Goal: Task Accomplishment & Management: Use online tool/utility

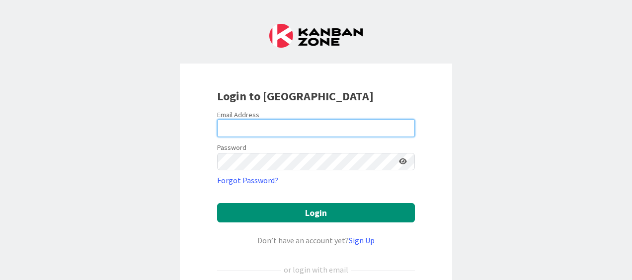
click at [250, 126] on input "email" at bounding box center [316, 128] width 198 height 18
type input "[PERSON_NAME][EMAIL_ADDRESS][DOMAIN_NAME]"
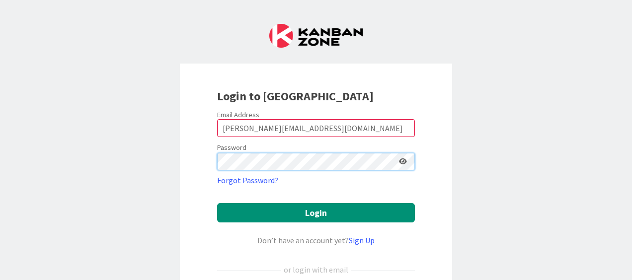
click at [217, 203] on button "Login" at bounding box center [316, 212] width 198 height 19
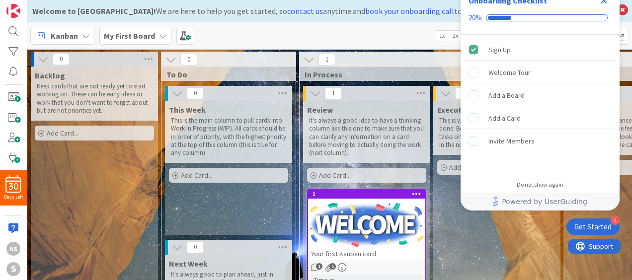
click at [600, 3] on icon "Close Checklist" at bounding box center [604, 1] width 12 height 12
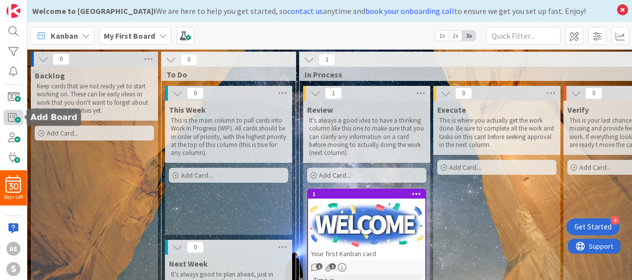
click at [10, 115] on span at bounding box center [13, 117] width 20 height 15
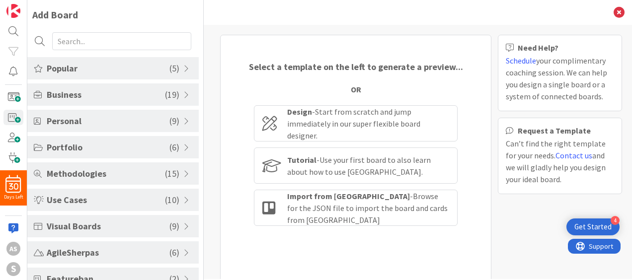
click at [170, 115] on span "( 9 )" at bounding box center [175, 120] width 10 height 13
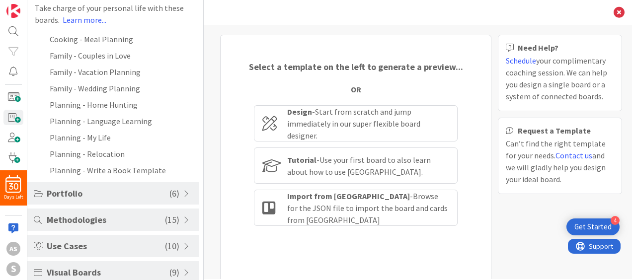
scroll to position [132, 0]
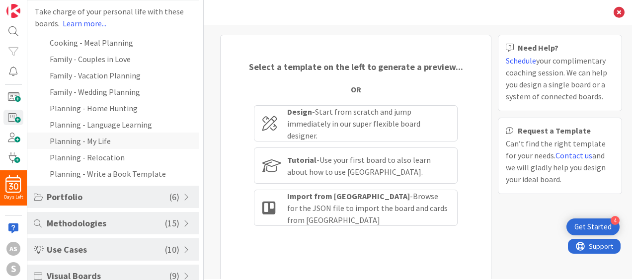
click at [97, 140] on li "Planning - My Life" at bounding box center [113, 141] width 172 height 16
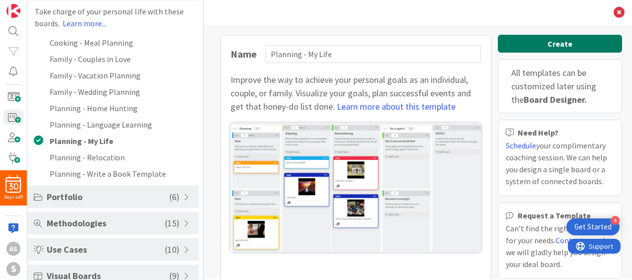
click at [528, 42] on button "Create" at bounding box center [560, 44] width 124 height 18
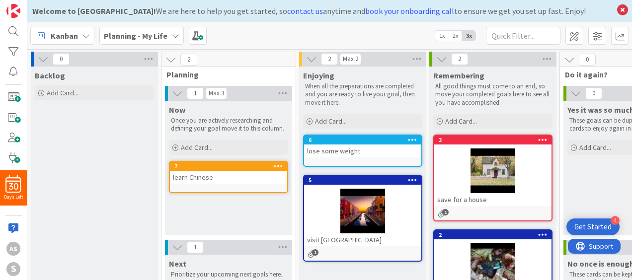
click at [509, 169] on div at bounding box center [492, 171] width 117 height 45
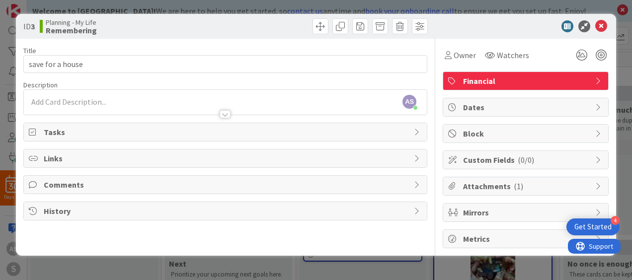
click at [493, 185] on span "Attachments ( 1 )" at bounding box center [526, 186] width 127 height 12
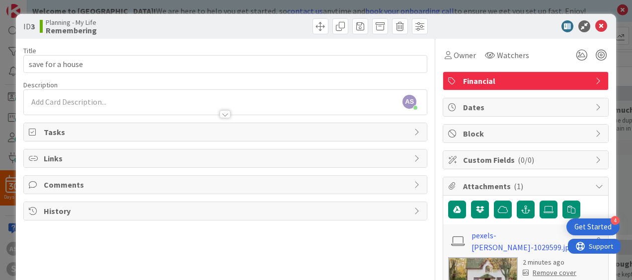
click at [243, 129] on span "Tasks" at bounding box center [226, 132] width 365 height 12
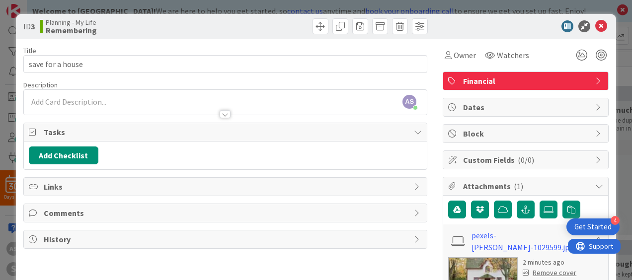
click at [125, 181] on span "Links" at bounding box center [226, 187] width 365 height 12
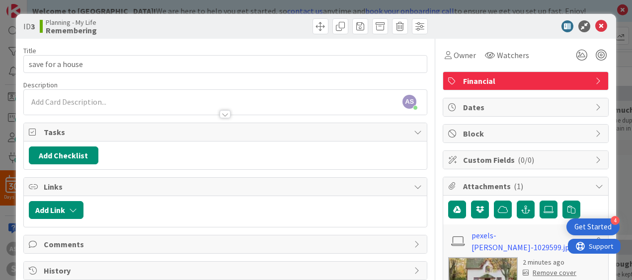
click at [105, 244] on span "Comments" at bounding box center [226, 245] width 365 height 12
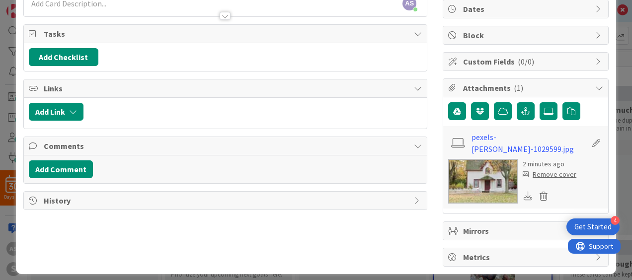
scroll to position [99, 0]
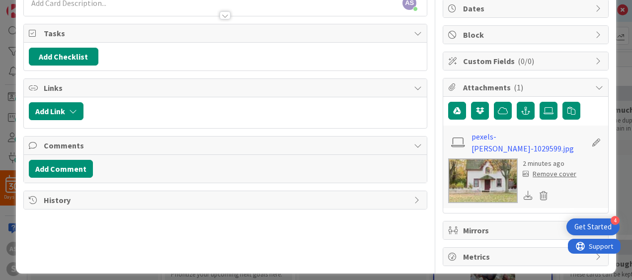
click at [68, 194] on span "History" at bounding box center [226, 200] width 365 height 12
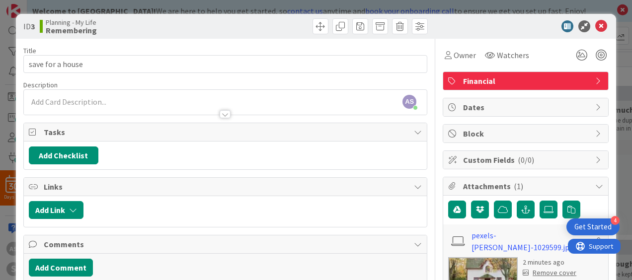
click at [547, 106] on span "Dates" at bounding box center [526, 107] width 127 height 12
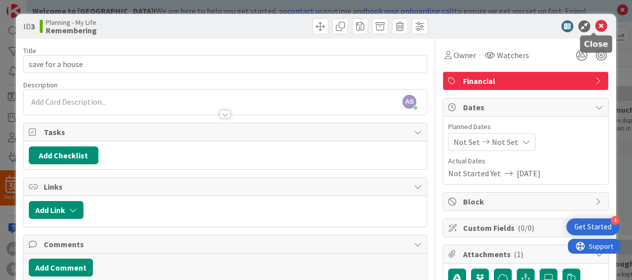
click at [596, 30] on icon at bounding box center [602, 26] width 12 height 12
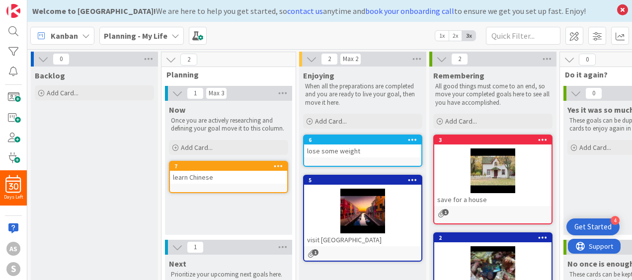
click at [367, 149] on div "lose some weight" at bounding box center [362, 151] width 117 height 13
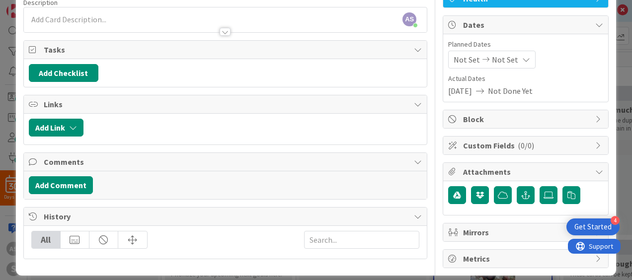
scroll to position [89, 0]
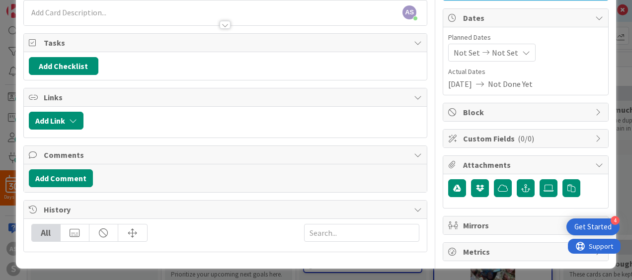
click at [463, 224] on span "Mirrors" at bounding box center [526, 226] width 127 height 12
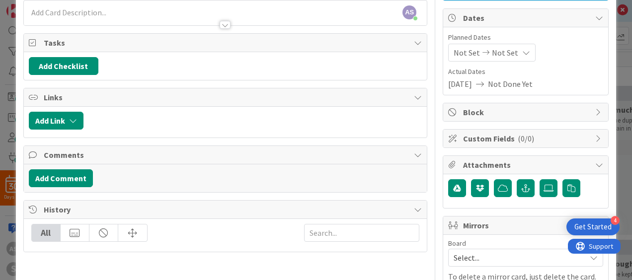
click at [4, 17] on div "ID 6 Planning - My Life Enjoying Title 16 / 128 lose some weight Description AS…" at bounding box center [316, 140] width 632 height 280
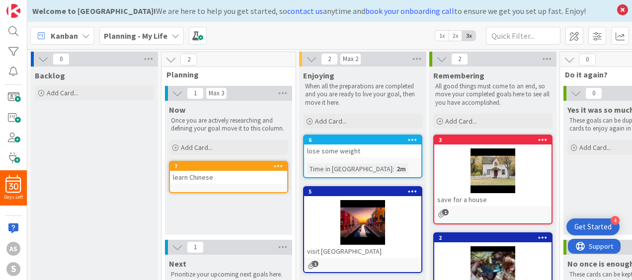
click at [588, 225] on div "Get Started" at bounding box center [593, 227] width 37 height 10
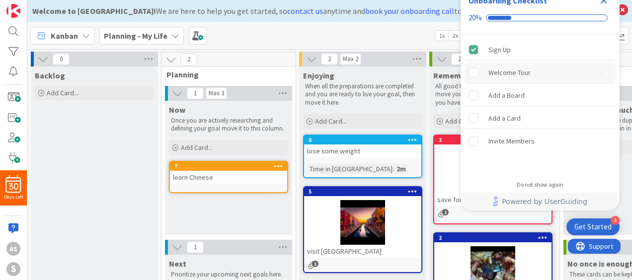
click at [471, 73] on rect "Welcome Tour is incomplete." at bounding box center [473, 72] width 9 height 9
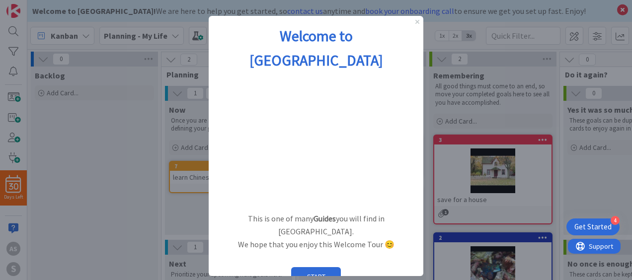
click at [420, 23] on div "Welcome to [GEOGRAPHIC_DATA]" at bounding box center [316, 48] width 215 height 64
click at [417, 21] on icon "Close Preview" at bounding box center [418, 22] width 4 height 4
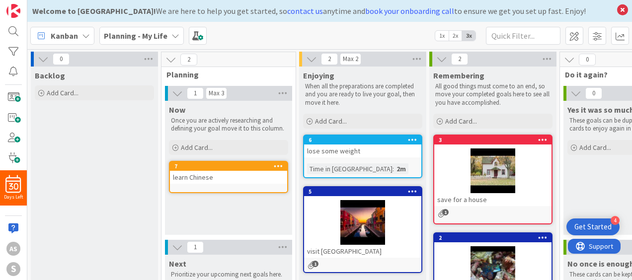
scroll to position [139, 0]
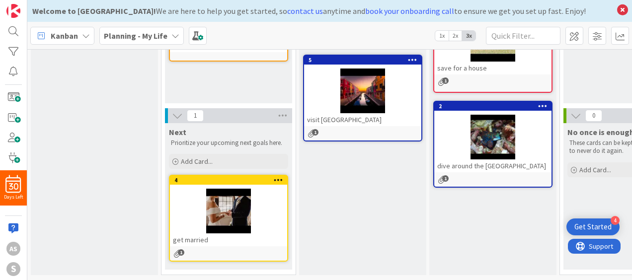
click at [236, 211] on div at bounding box center [228, 211] width 117 height 45
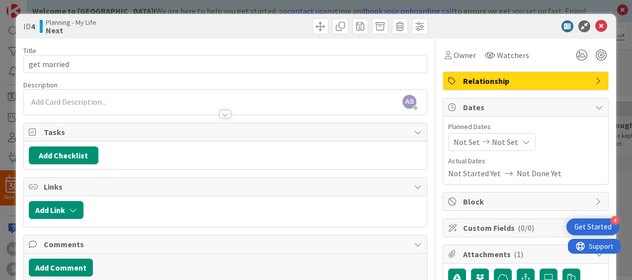
click at [491, 249] on span "Attachments ( 1 )" at bounding box center [526, 255] width 127 height 12
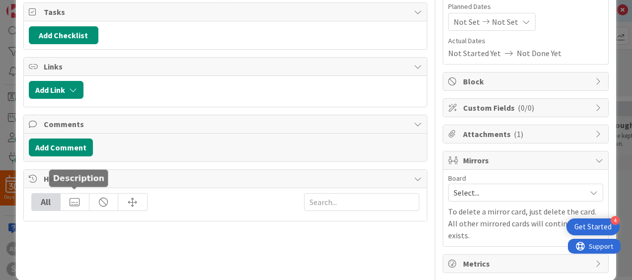
click at [77, 195] on div at bounding box center [75, 202] width 29 height 17
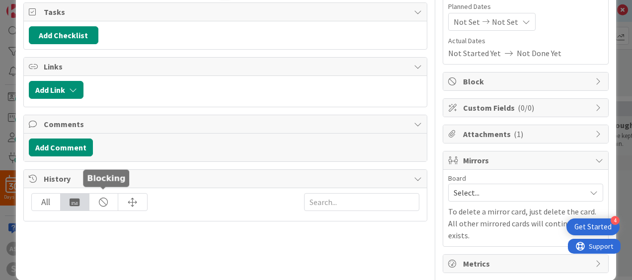
click at [104, 197] on div at bounding box center [103, 202] width 29 height 17
click at [622, 13] on div "ID 4 Planning - My Life Next Title 11 / 128 get married Description AS [PERSON_…" at bounding box center [316, 140] width 632 height 280
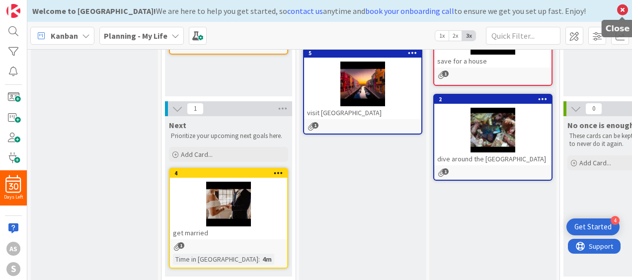
click at [622, 13] on icon at bounding box center [622, 10] width 13 height 14
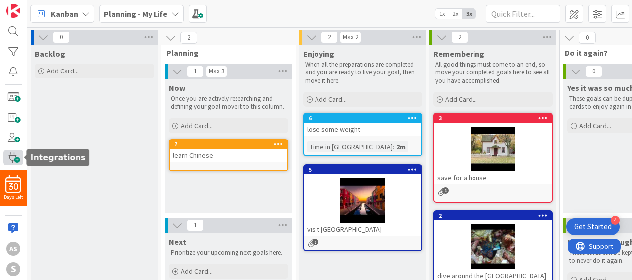
click at [10, 158] on span at bounding box center [13, 157] width 20 height 15
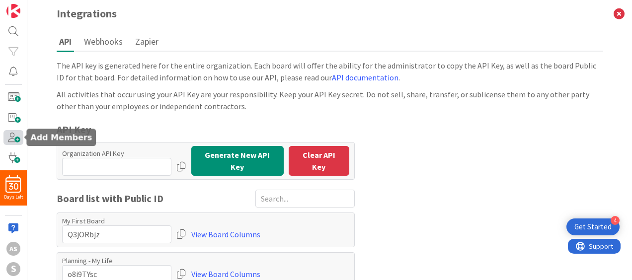
click at [16, 135] on span at bounding box center [13, 137] width 20 height 15
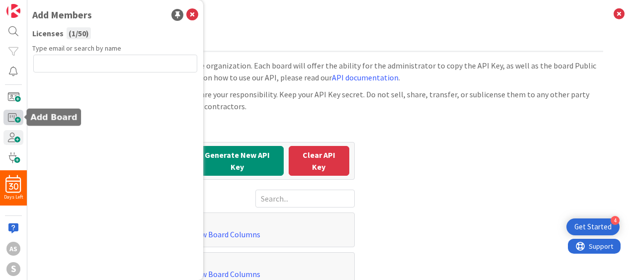
click at [17, 120] on span at bounding box center [13, 117] width 20 height 15
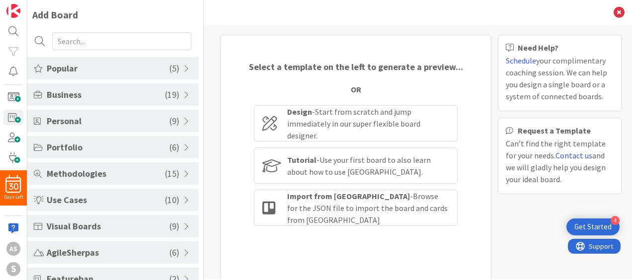
click at [108, 100] on span "Business" at bounding box center [106, 94] width 118 height 13
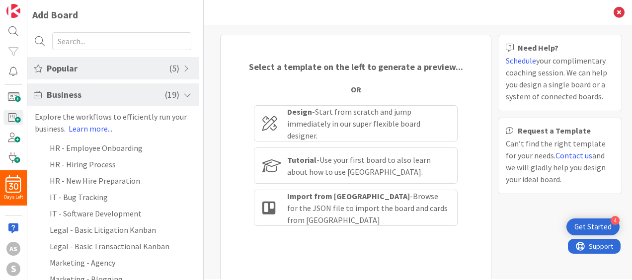
scroll to position [245, 0]
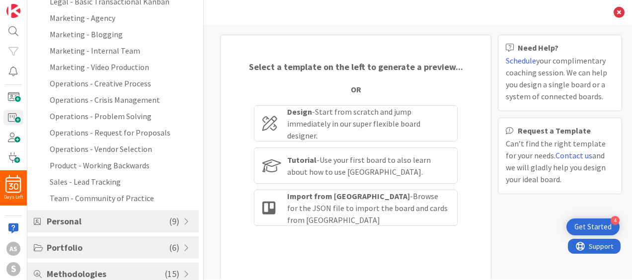
click at [174, 218] on span "( 9 )" at bounding box center [175, 221] width 10 height 13
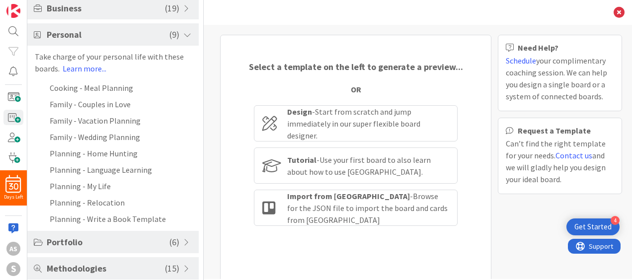
scroll to position [86, 0]
click at [155, 240] on span "Portfolio" at bounding box center [108, 242] width 123 height 13
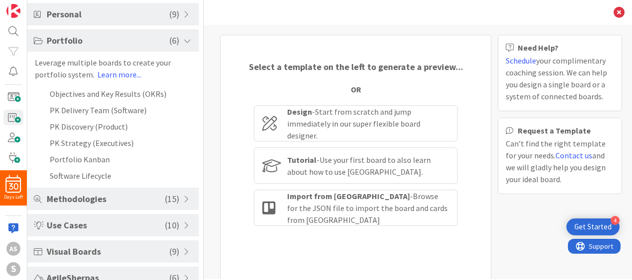
scroll to position [126, 0]
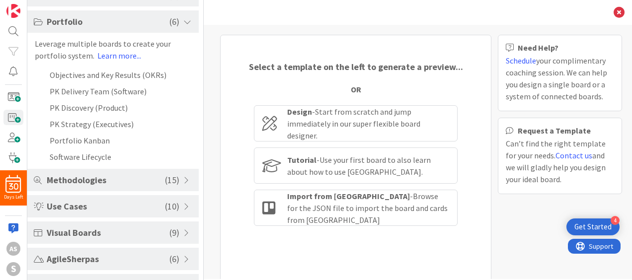
click at [158, 183] on span "Methodologies" at bounding box center [106, 179] width 118 height 13
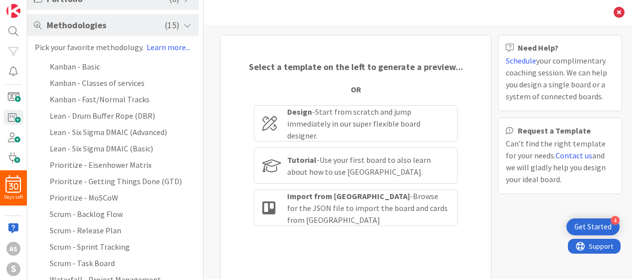
scroll to position [166, 0]
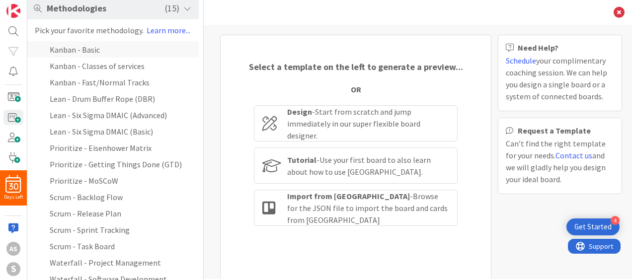
click at [98, 45] on li "Kanban - Basic" at bounding box center [113, 49] width 172 height 16
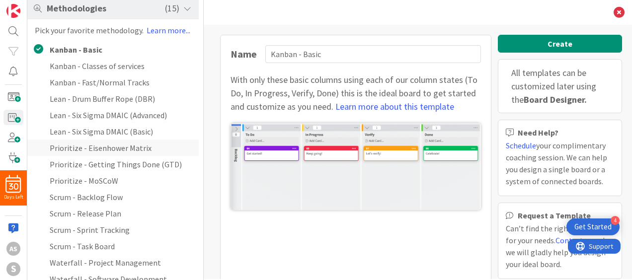
click at [147, 150] on li "Prioritize - Eisenhower Matrix" at bounding box center [113, 148] width 172 height 16
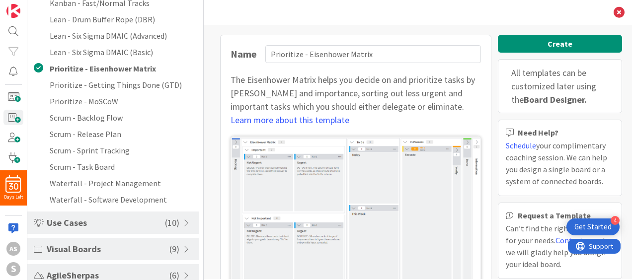
scroll to position [0, 0]
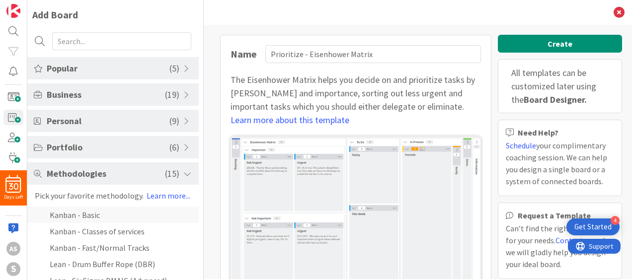
click at [86, 209] on li "Kanban - Basic" at bounding box center [113, 215] width 172 height 16
type input "Kanban - Basic"
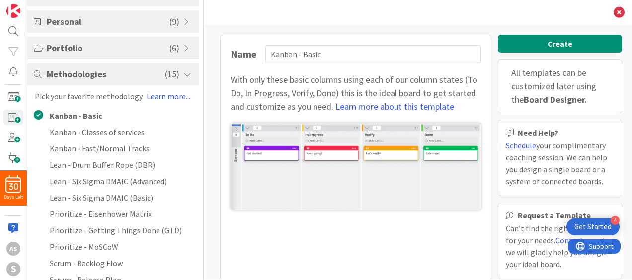
scroll to position [338, 0]
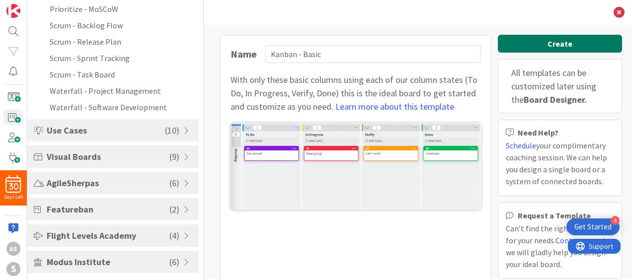
click at [523, 44] on button "Create" at bounding box center [560, 44] width 124 height 18
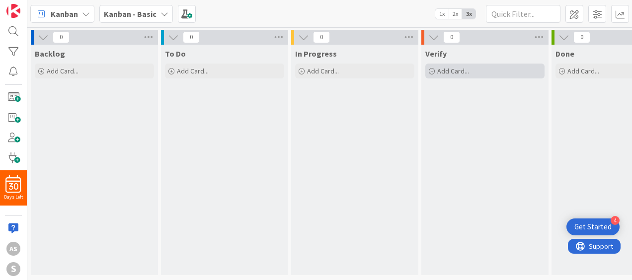
click at [447, 72] on span "Add Card..." at bounding box center [453, 71] width 32 height 9
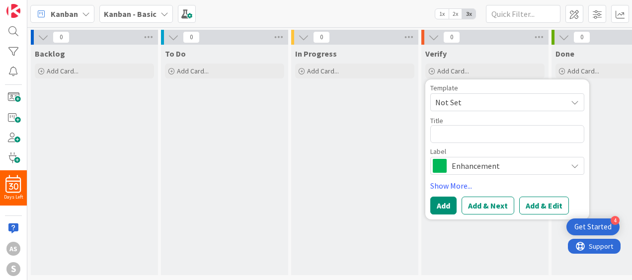
click at [354, 87] on div "In Progress Add Card..." at bounding box center [354, 160] width 127 height 231
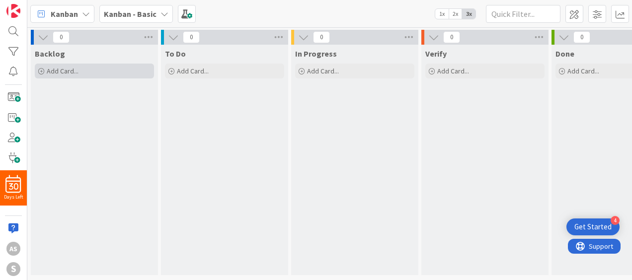
click at [78, 70] on span "Add Card..." at bounding box center [63, 71] width 32 height 9
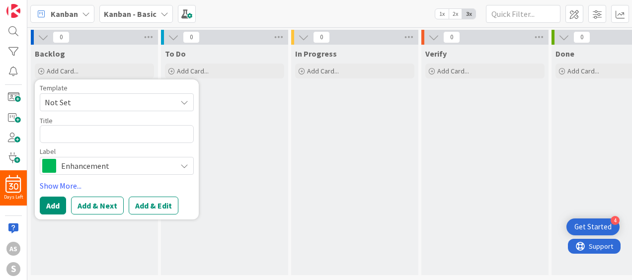
click at [241, 106] on div "To Do Add Card..." at bounding box center [224, 160] width 127 height 231
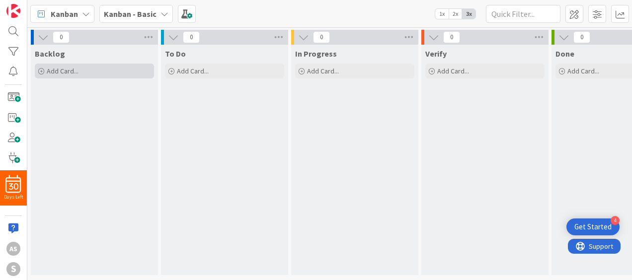
click at [58, 69] on span "Add Card..." at bounding box center [63, 71] width 32 height 9
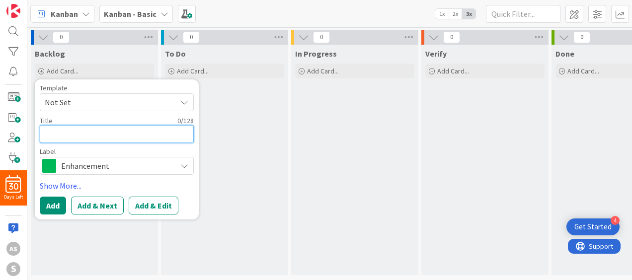
click at [60, 131] on textarea at bounding box center [117, 134] width 154 height 18
paste textarea "Benefits for Integration"
type textarea "x"
type textarea "Benefits for Integration"
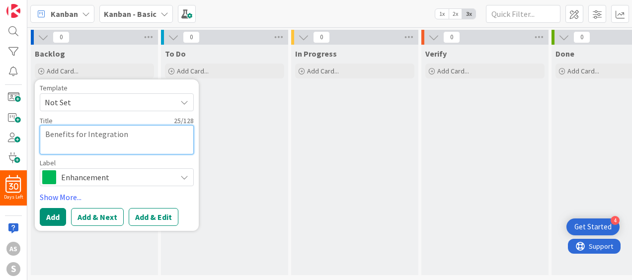
type textarea "x"
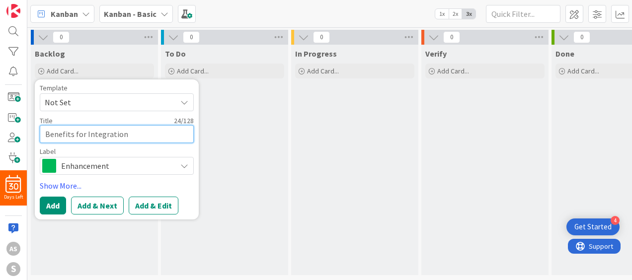
type textarea "Benefits for Integration"
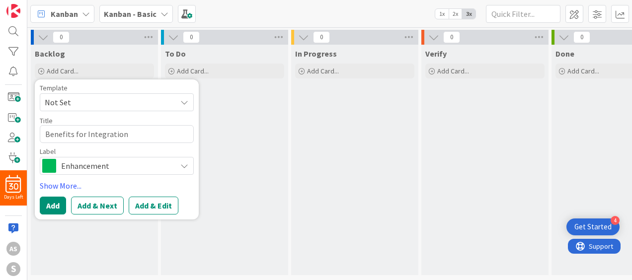
click at [187, 165] on icon at bounding box center [184, 166] width 8 height 8
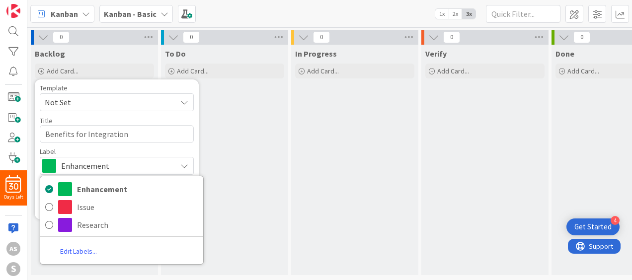
click at [73, 250] on link "Edit Labels..." at bounding box center [78, 252] width 77 height 18
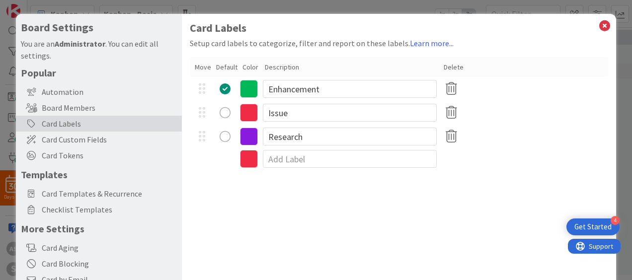
type textarea "x"
click at [332, 89] on input "Enhancement" at bounding box center [350, 89] width 174 height 18
type input "E"
type input "Integration"
click at [344, 217] on div "Card Labels Setup card labels to categorize, filter and report on these labels.…" at bounding box center [399, 205] width 434 height 382
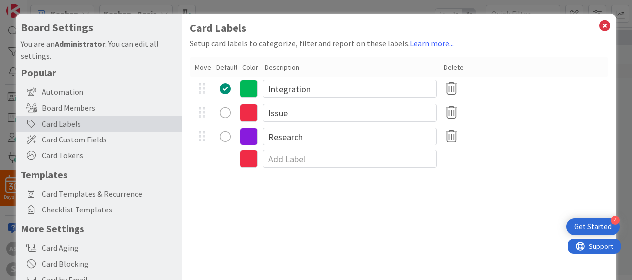
click at [493, 177] on div "Card Labels Setup card labels to categorize, filter and report on these labels.…" at bounding box center [399, 205] width 434 height 382
click at [600, 24] on icon at bounding box center [605, 26] width 13 height 14
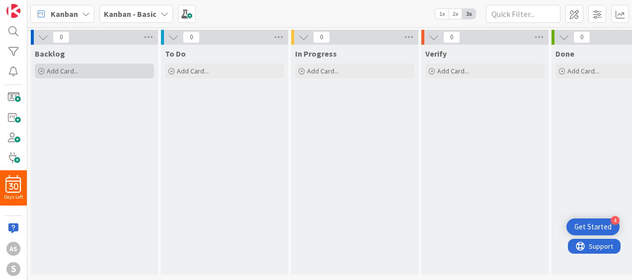
click at [73, 66] on div "Add Card..." at bounding box center [94, 71] width 119 height 15
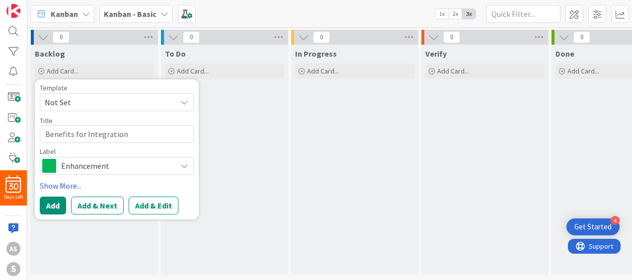
click at [113, 172] on span "Enhancement" at bounding box center [116, 166] width 110 height 14
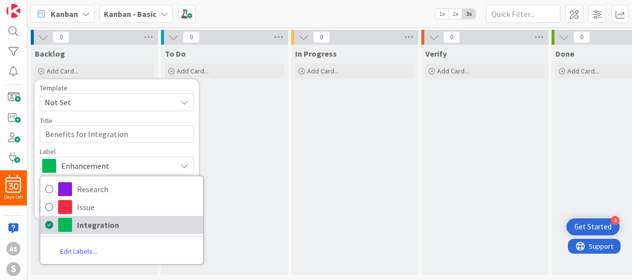
click at [98, 223] on span "Integration" at bounding box center [137, 225] width 121 height 15
type textarea "x"
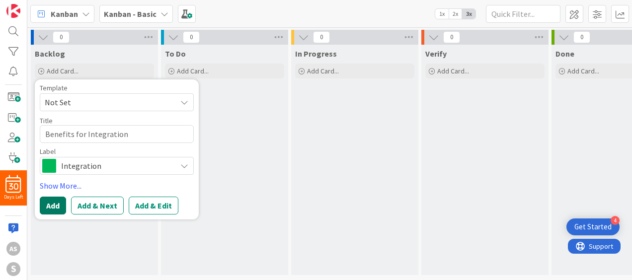
click at [48, 204] on button "Add" at bounding box center [53, 206] width 26 height 18
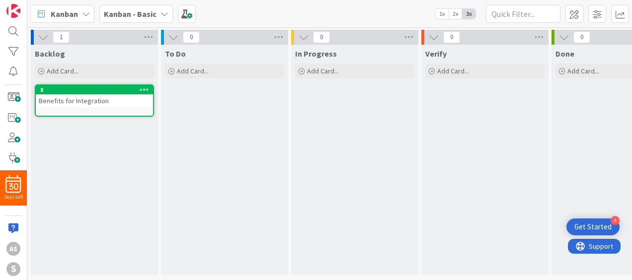
click at [92, 104] on div "Benefits for Integration" at bounding box center [94, 100] width 117 height 13
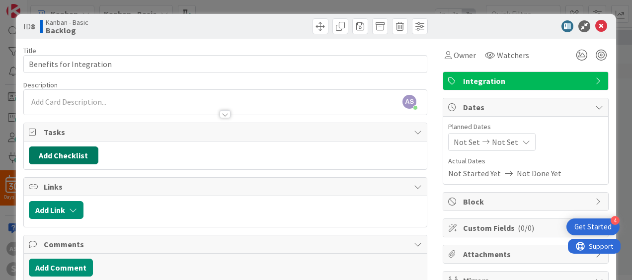
click at [70, 156] on button "Add Checklist" at bounding box center [64, 156] width 70 height 18
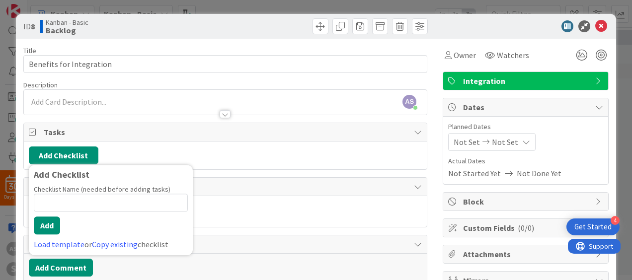
click at [60, 202] on input at bounding box center [111, 203] width 154 height 18
click at [109, 242] on link "Copy existing" at bounding box center [115, 245] width 46 height 10
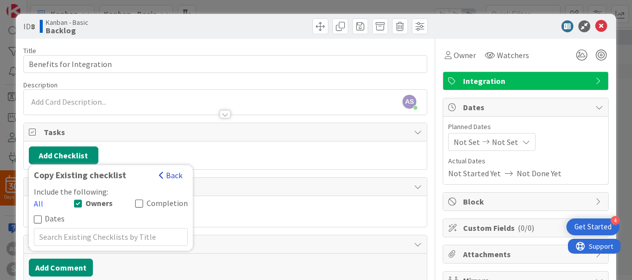
click at [172, 176] on button "Back" at bounding box center [171, 175] width 24 height 11
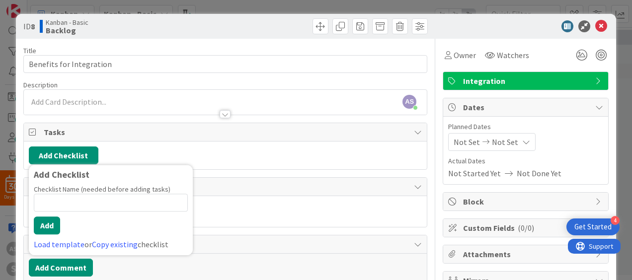
click at [69, 199] on input at bounding box center [111, 203] width 154 height 18
type input "M-1 Filing"
click at [51, 223] on button "Add" at bounding box center [47, 226] width 26 height 18
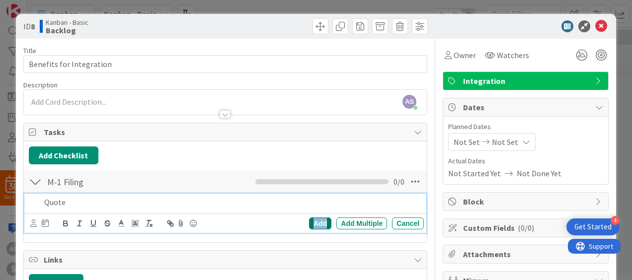
click at [311, 220] on div "Add" at bounding box center [320, 224] width 22 height 12
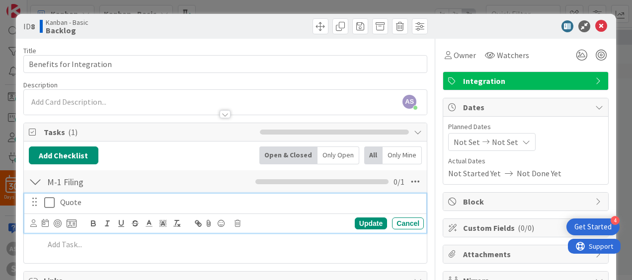
click at [49, 203] on icon at bounding box center [51, 203] width 15 height 12
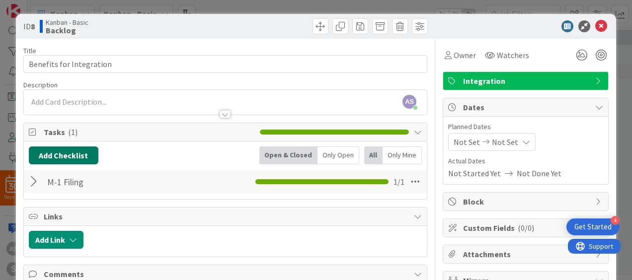
click at [56, 159] on button "Add Checklist" at bounding box center [64, 156] width 70 height 18
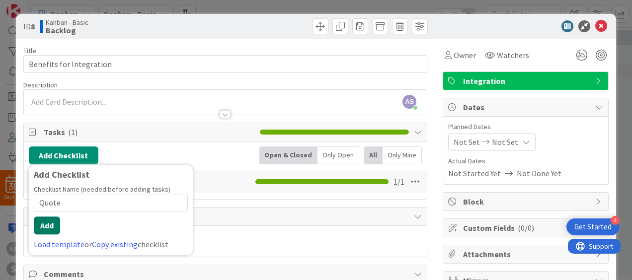
type input "Quote"
click at [50, 222] on button "Add" at bounding box center [47, 226] width 26 height 18
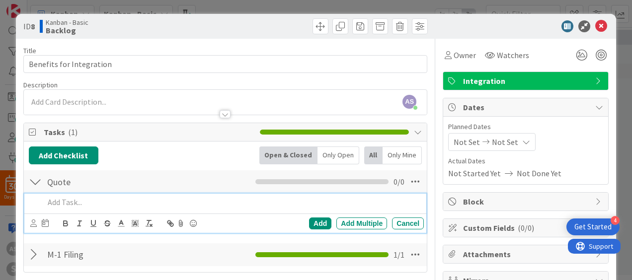
click at [121, 171] on div "Quote Checklist Name 5 / 64 Quote 0 / 0" at bounding box center [225, 182] width 403 height 23
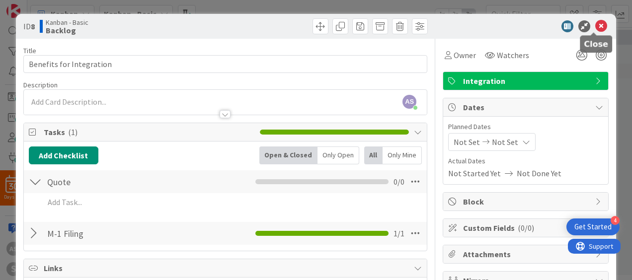
click at [596, 26] on icon at bounding box center [602, 26] width 12 height 12
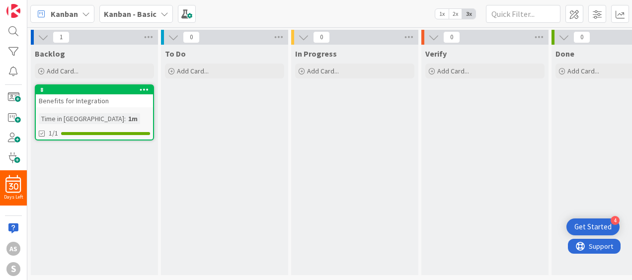
click at [147, 90] on icon at bounding box center [144, 89] width 9 height 7
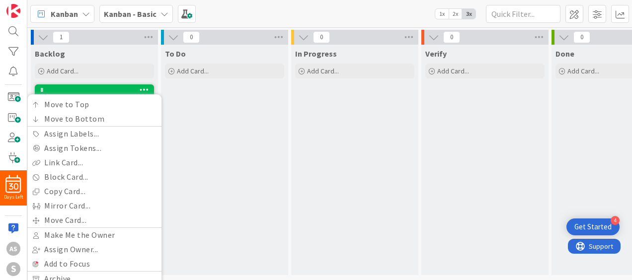
click at [117, 54] on div "Backlog" at bounding box center [94, 54] width 119 height 10
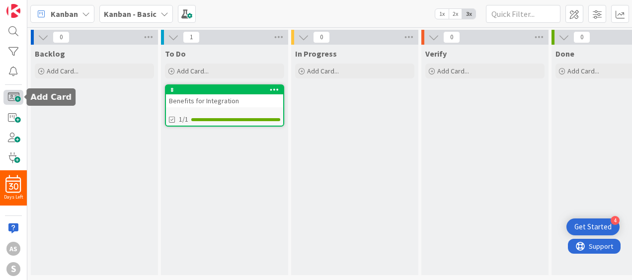
click at [15, 96] on span at bounding box center [13, 97] width 20 height 15
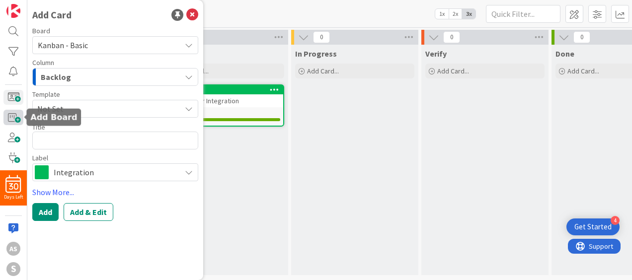
click at [14, 113] on span at bounding box center [13, 117] width 20 height 15
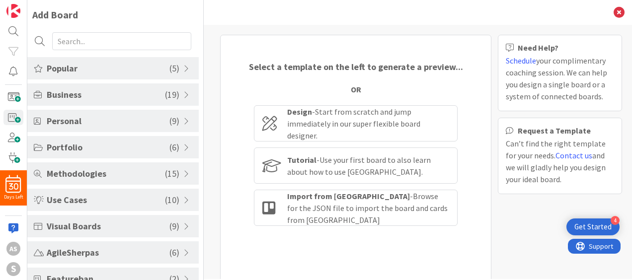
click at [145, 99] on span "Business" at bounding box center [106, 94] width 118 height 13
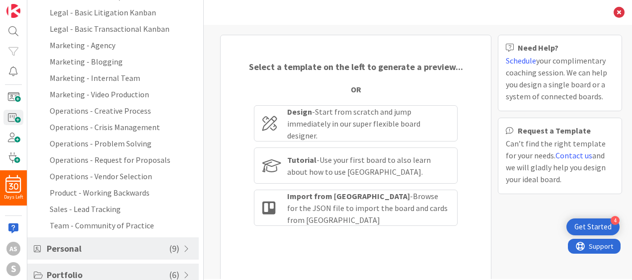
scroll to position [219, 0]
click at [143, 145] on li "Operations - Problem Solving" at bounding box center [113, 142] width 172 height 16
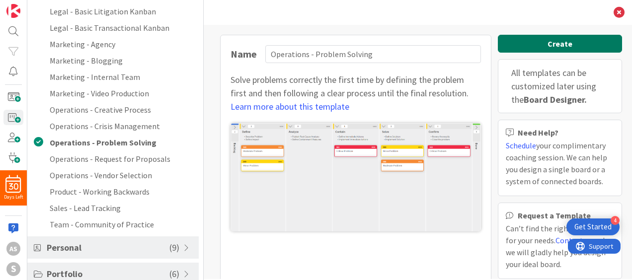
click at [571, 40] on button "Create" at bounding box center [560, 44] width 124 height 18
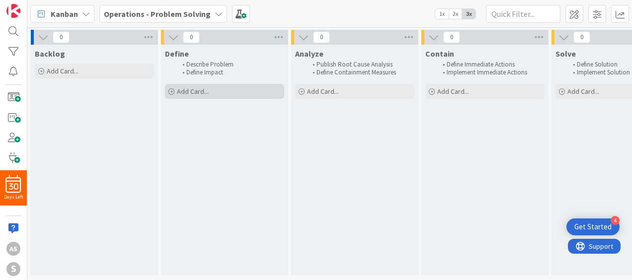
click at [180, 90] on span "Add Card..." at bounding box center [193, 91] width 32 height 9
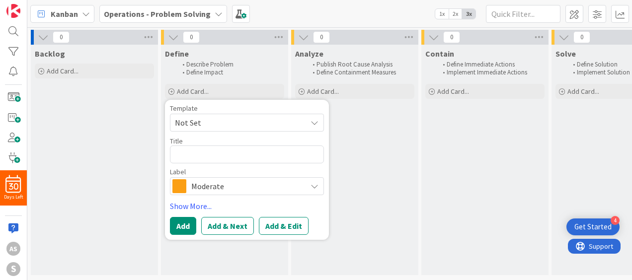
click at [317, 183] on icon at bounding box center [315, 186] width 8 height 8
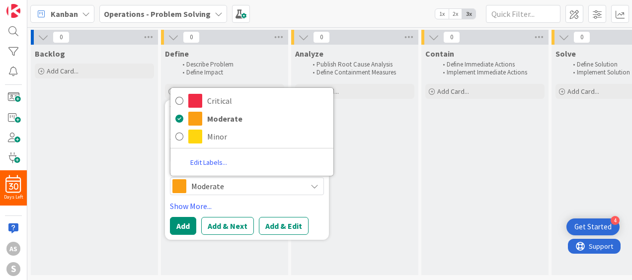
click at [360, 174] on div "Analyze Publish Root Cause Analysis Define Containment Measures Add Card..." at bounding box center [354, 160] width 127 height 231
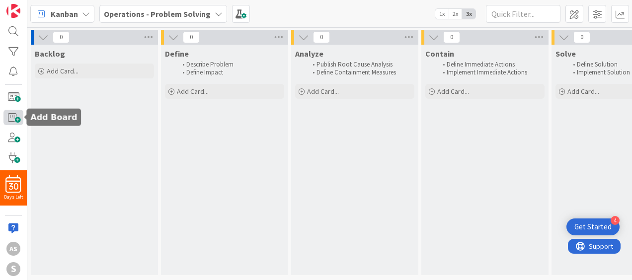
click at [12, 120] on span at bounding box center [13, 117] width 20 height 15
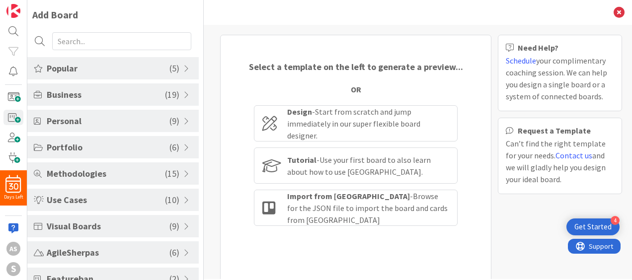
click at [165, 69] on span "Popular" at bounding box center [108, 68] width 123 height 13
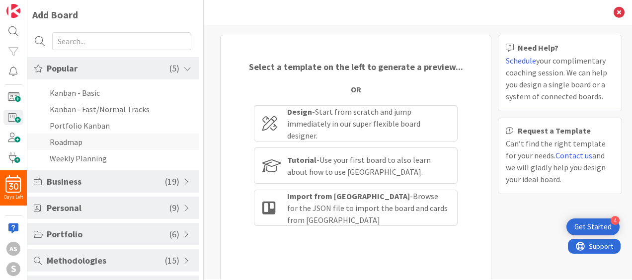
click at [76, 141] on li "Roadmap" at bounding box center [113, 142] width 172 height 16
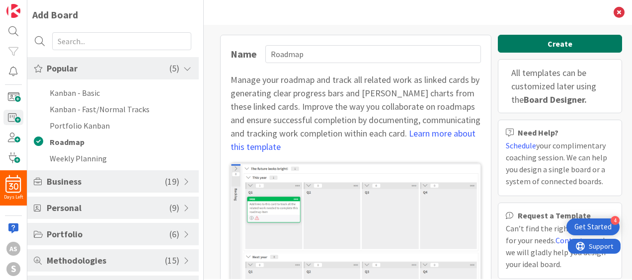
click at [535, 48] on button "Create" at bounding box center [560, 44] width 124 height 18
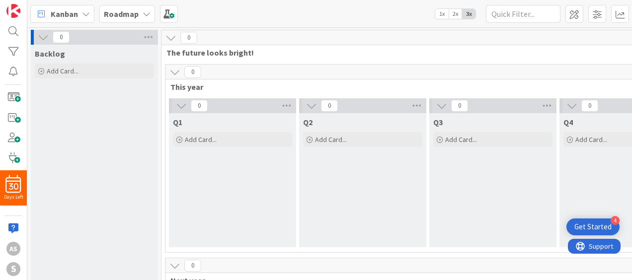
click at [178, 103] on icon at bounding box center [181, 105] width 11 height 11
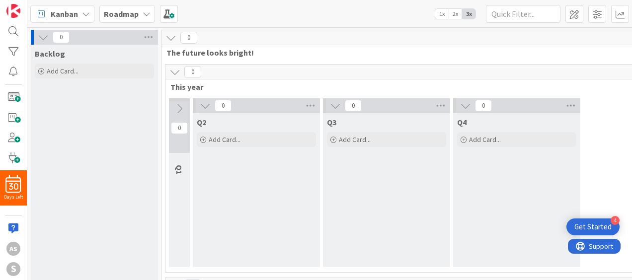
click at [179, 105] on icon at bounding box center [179, 108] width 11 height 11
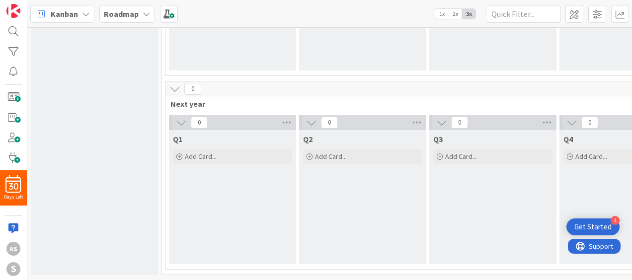
scroll to position [183, 0]
click at [181, 117] on icon at bounding box center [181, 122] width 11 height 11
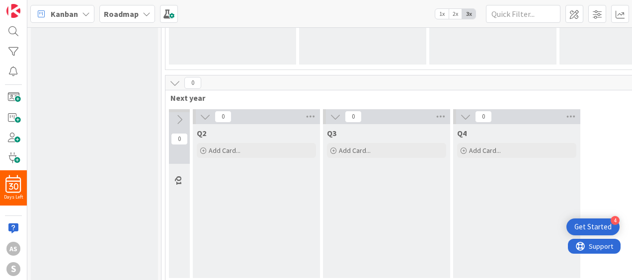
scroll to position [0, 0]
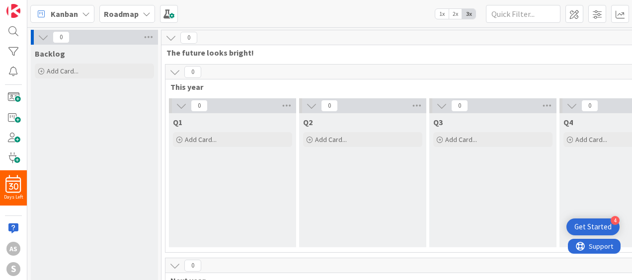
click at [180, 103] on icon at bounding box center [181, 105] width 11 height 11
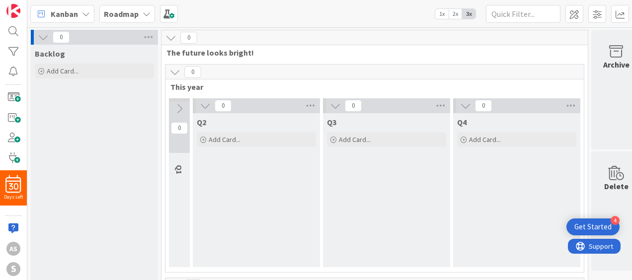
click at [183, 106] on icon at bounding box center [179, 108] width 11 height 11
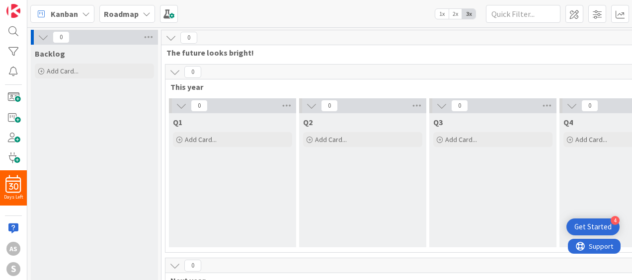
click at [172, 70] on icon at bounding box center [175, 72] width 11 height 11
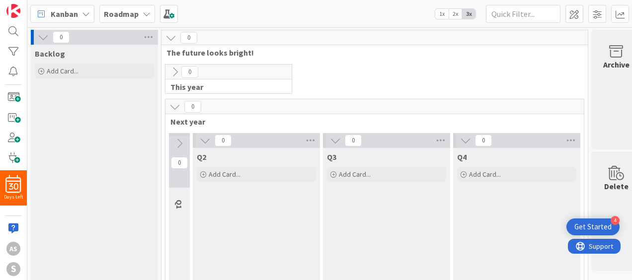
click at [172, 70] on icon at bounding box center [175, 72] width 11 height 11
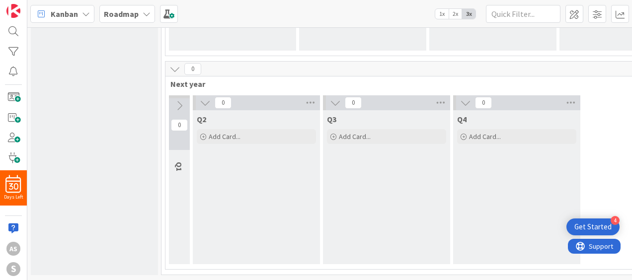
scroll to position [203, 0]
click at [179, 100] on icon at bounding box center [179, 105] width 11 height 11
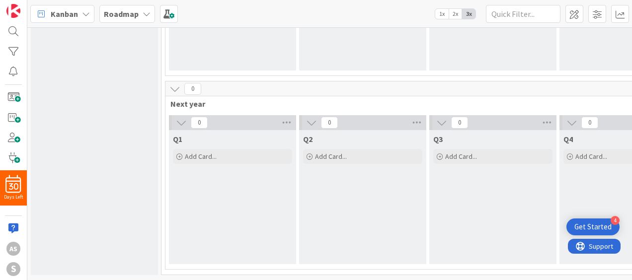
scroll to position [183, 0]
click at [194, 152] on span "Add Card..." at bounding box center [201, 156] width 32 height 9
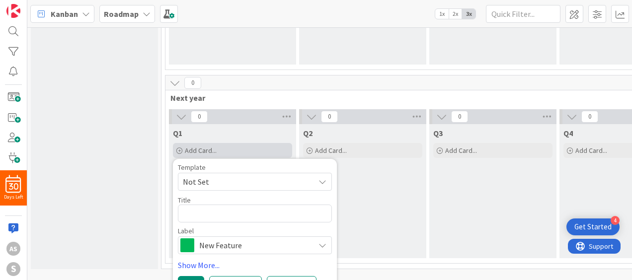
scroll to position [203, 0]
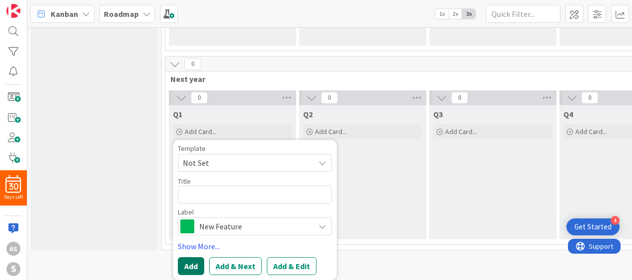
click at [189, 261] on button "Add" at bounding box center [191, 266] width 26 height 18
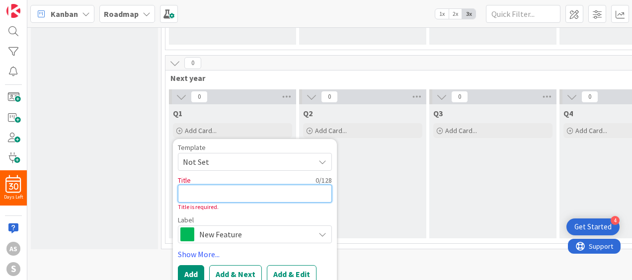
click at [204, 196] on textarea at bounding box center [255, 194] width 154 height 18
type textarea "x"
type textarea "t"
type textarea "x"
type textarea "ti"
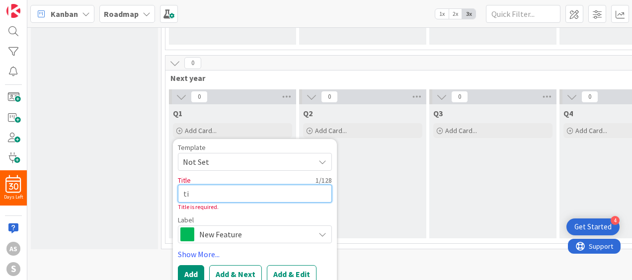
type textarea "x"
type textarea "tit"
type textarea "x"
type textarea "titl"
type textarea "x"
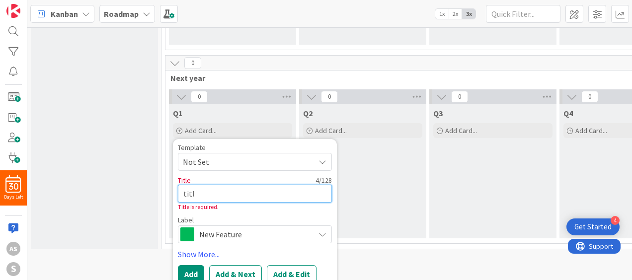
type textarea "title"
type textarea "x"
type textarea "title"
type textarea "x"
type textarea "title 1"
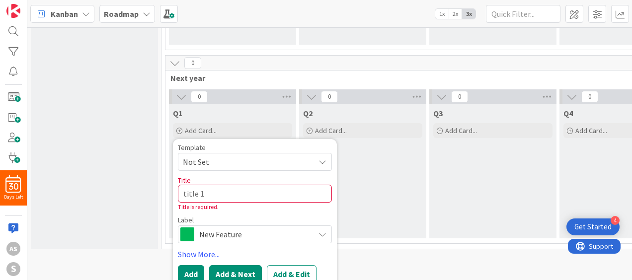
click at [213, 266] on button "Add & Next" at bounding box center [235, 274] width 53 height 18
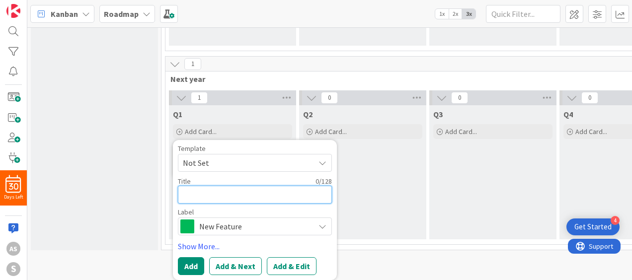
click at [207, 197] on textarea at bounding box center [255, 195] width 154 height 18
type textarea "x"
type textarea "T"
type textarea "x"
type textarea "Tit"
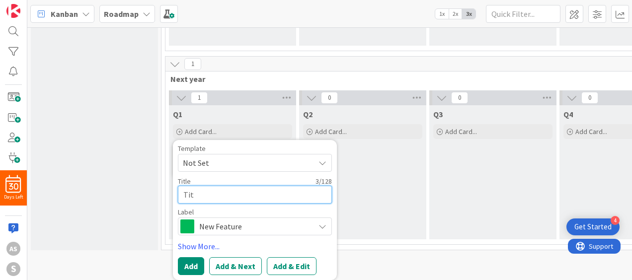
type textarea "x"
type textarea "Titl"
type textarea "x"
type textarea "Title"
type textarea "x"
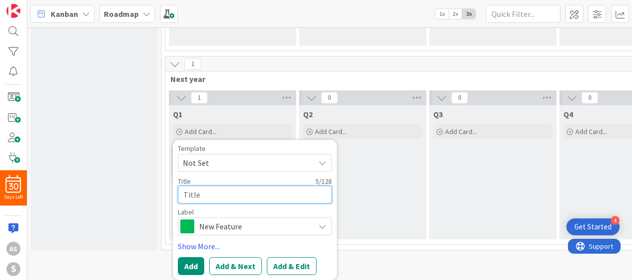
type textarea "Title"
type textarea "x"
type textarea "Title 2"
click at [322, 161] on icon at bounding box center [323, 163] width 8 height 8
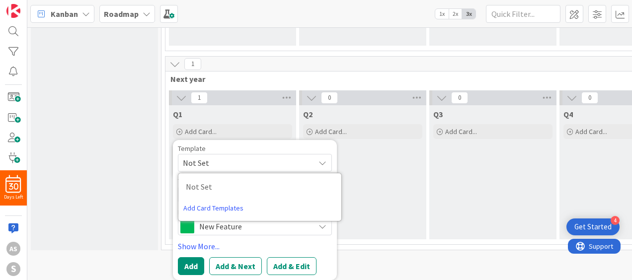
click at [278, 237] on div "Template Not Set Not Set Add Card Templates Title 7 / 128 Title 2 Label New Fea…" at bounding box center [255, 210] width 154 height 130
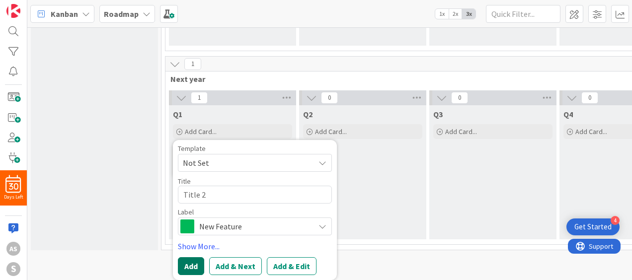
click at [191, 267] on button "Add" at bounding box center [191, 266] width 26 height 18
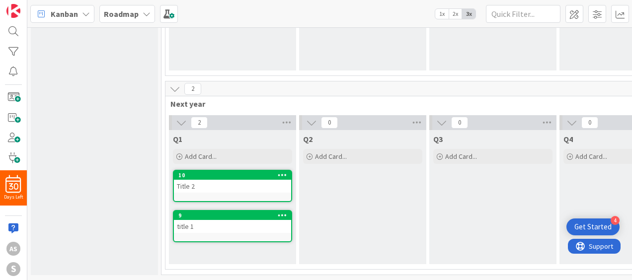
scroll to position [0, 0]
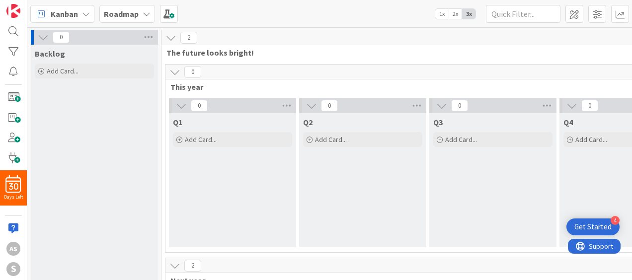
click at [179, 70] on icon at bounding box center [175, 72] width 11 height 11
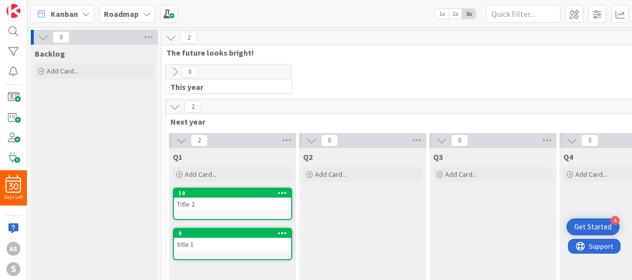
click at [179, 70] on icon at bounding box center [175, 72] width 11 height 11
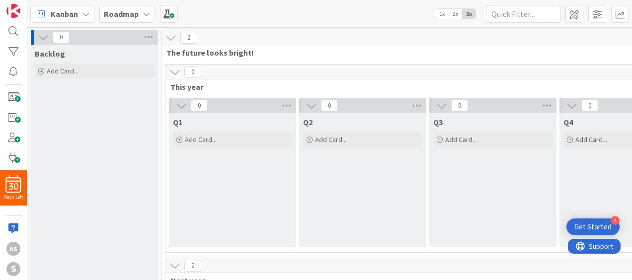
click at [179, 70] on icon at bounding box center [175, 72] width 11 height 11
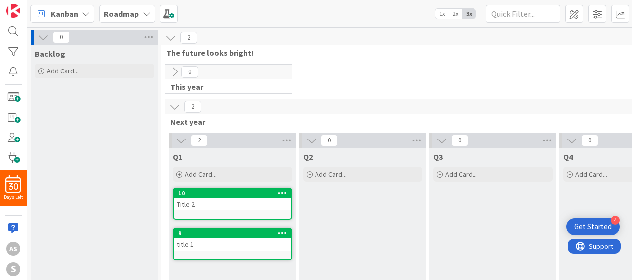
click at [204, 85] on span "This year" at bounding box center [225, 87] width 109 height 10
click at [196, 124] on span "Next year" at bounding box center [425, 122] width 508 height 10
click at [177, 74] on icon at bounding box center [175, 72] width 11 height 11
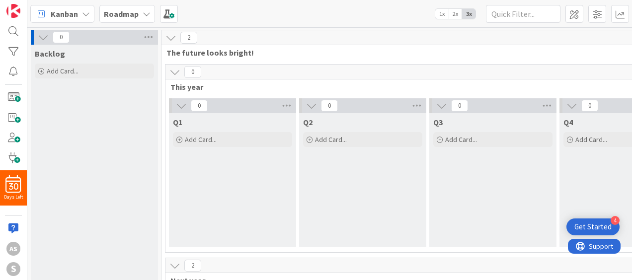
click at [170, 37] on icon at bounding box center [171, 37] width 11 height 11
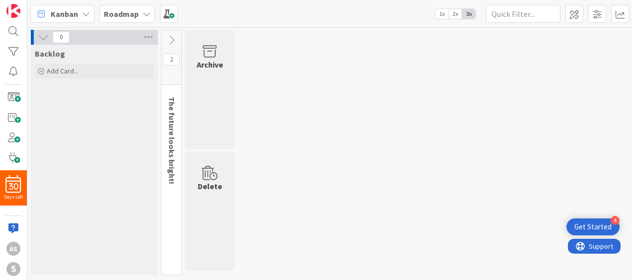
click at [170, 37] on icon at bounding box center [171, 40] width 11 height 11
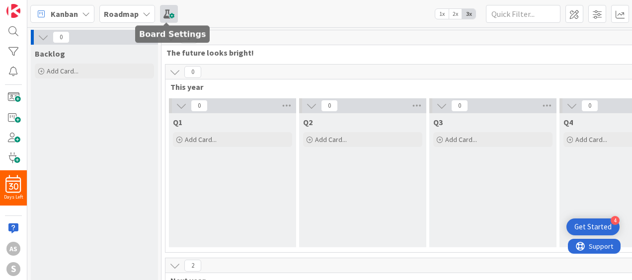
click at [168, 21] on span at bounding box center [169, 14] width 18 height 18
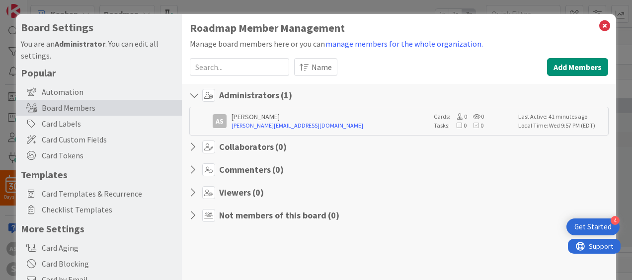
click at [230, 5] on div "Board Settings You are an Administrator . You can edit all settings. Popular Au…" at bounding box center [316, 140] width 632 height 280
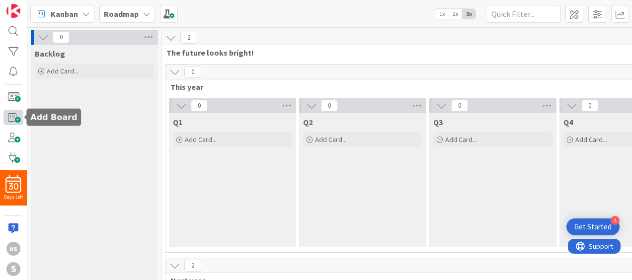
click at [12, 121] on span at bounding box center [13, 117] width 20 height 15
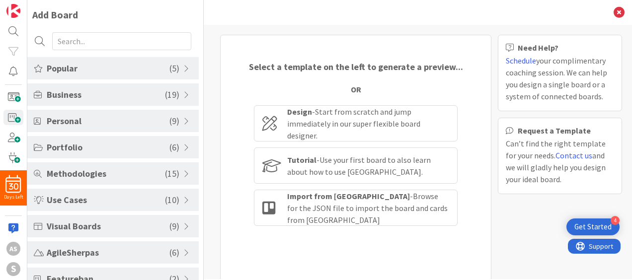
click at [120, 69] on span "Popular" at bounding box center [108, 68] width 123 height 13
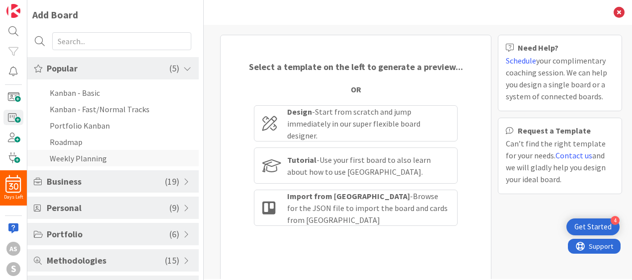
click at [84, 161] on li "Weekly Planning" at bounding box center [113, 158] width 172 height 16
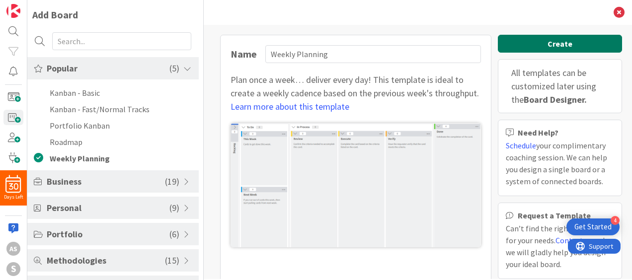
click at [543, 46] on button "Create" at bounding box center [560, 44] width 124 height 18
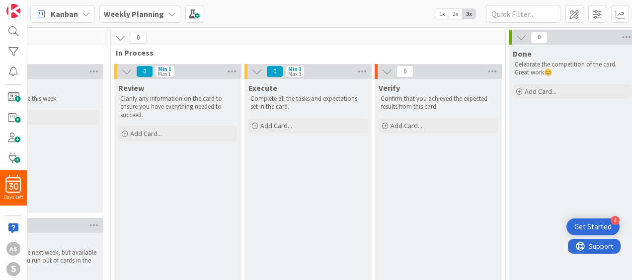
scroll to position [0, 199]
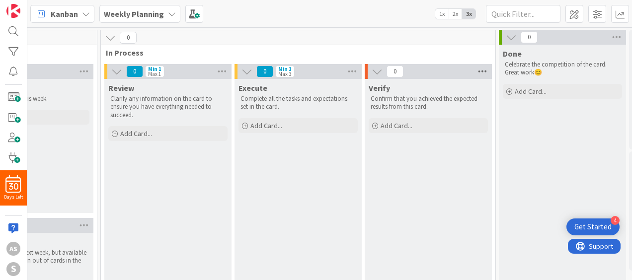
click at [480, 72] on icon at bounding box center [482, 71] width 13 height 15
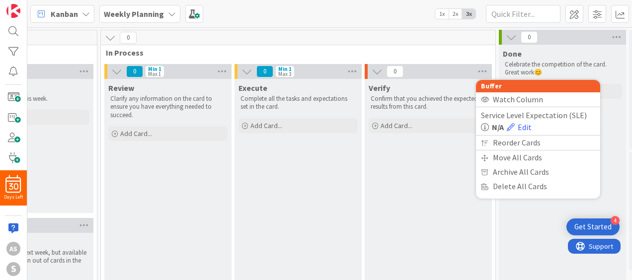
click at [424, 102] on p "Confirm that you achieved the expected results from this card." at bounding box center [428, 103] width 115 height 16
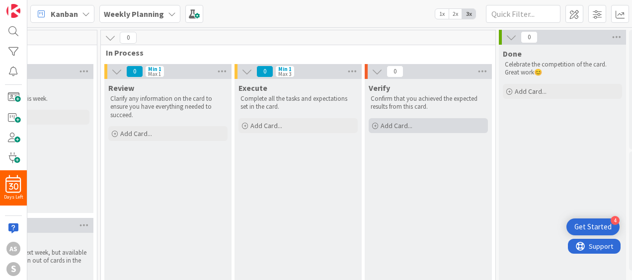
click at [394, 125] on span "Add Card..." at bounding box center [397, 125] width 32 height 9
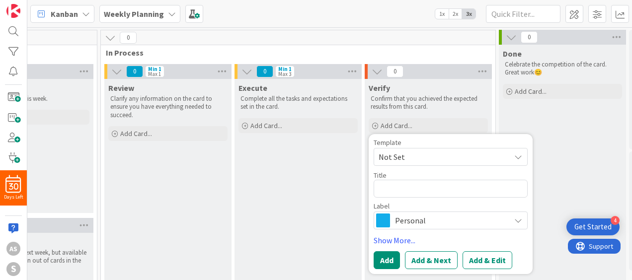
click at [417, 101] on p "Confirm that you achieved the expected results from this card." at bounding box center [428, 103] width 115 height 16
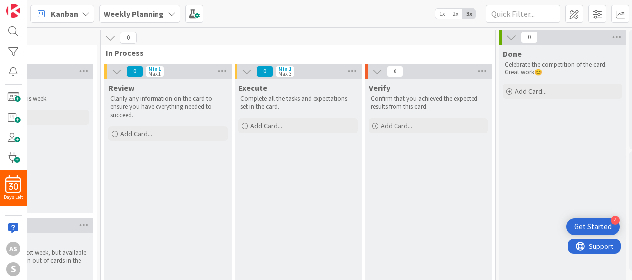
click at [377, 70] on icon at bounding box center [377, 71] width 11 height 11
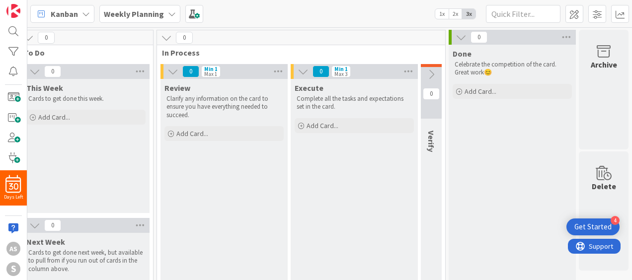
scroll to position [0, 149]
click at [426, 71] on icon at bounding box center [431, 74] width 11 height 11
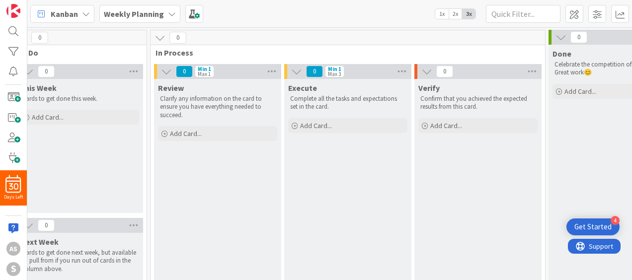
scroll to position [0, 0]
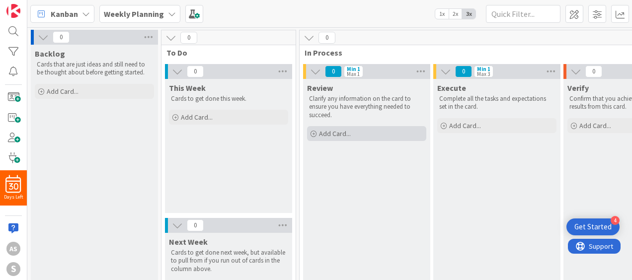
click at [311, 134] on icon at bounding box center [314, 134] width 6 height 6
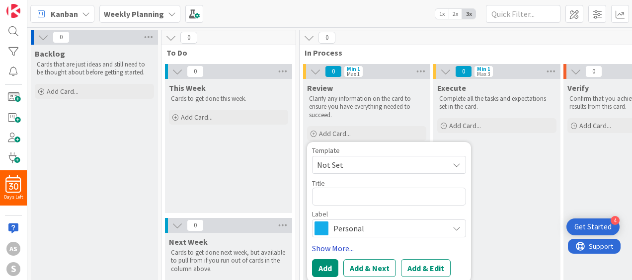
click at [318, 244] on link "Show More..." at bounding box center [389, 249] width 154 height 12
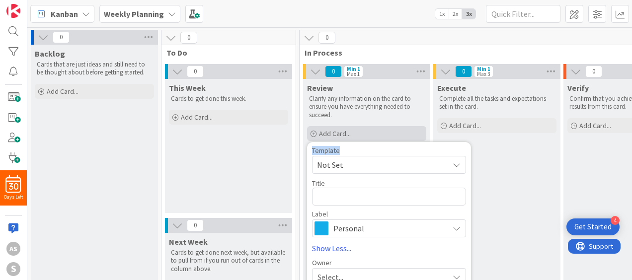
drag, startPoint x: 378, startPoint y: 148, endPoint x: 380, endPoint y: 126, distance: 21.9
click at [380, 126] on div "Add Card... Template Not Set Title 0 / 128 Label Personal Show Less... Owner Se…" at bounding box center [366, 133] width 119 height 15
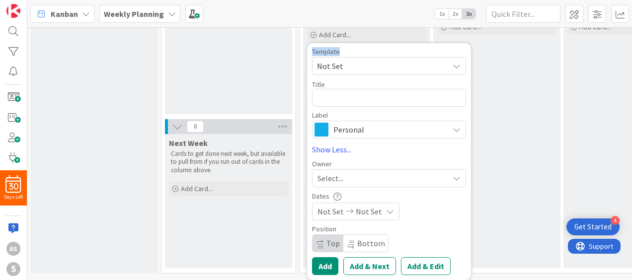
scroll to position [105, 0]
click at [387, 208] on icon at bounding box center [390, 212] width 8 height 8
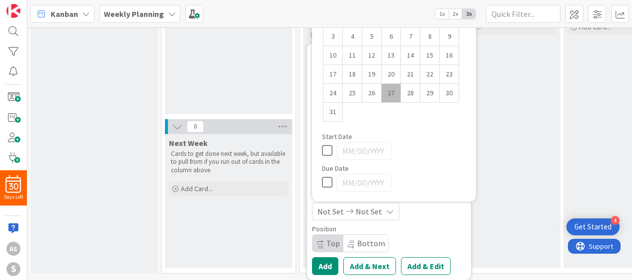
click at [410, 210] on div "Not Set Not Set" at bounding box center [389, 212] width 154 height 18
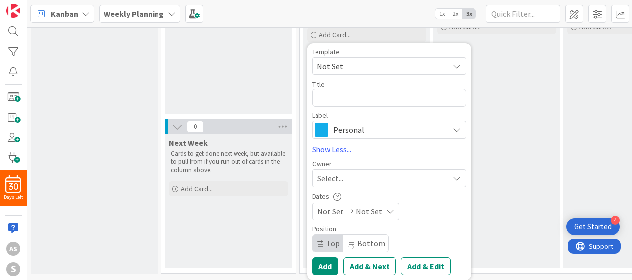
click at [458, 174] on icon at bounding box center [457, 178] width 8 height 8
click at [392, 149] on div "Template Not Set Title 0 / 128 Label Personal Show Less... Owner Select... AS […" at bounding box center [389, 161] width 154 height 227
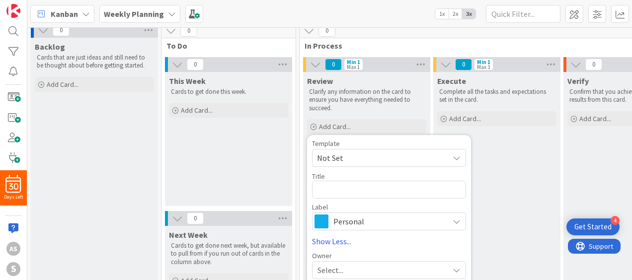
scroll to position [0, 0]
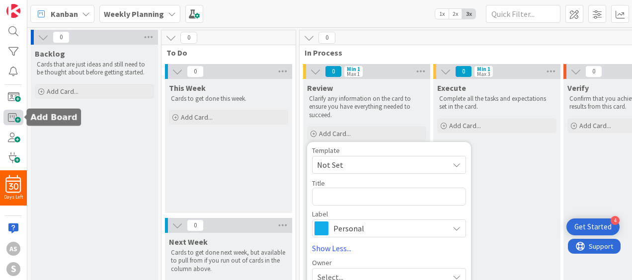
click at [10, 115] on span at bounding box center [13, 117] width 20 height 15
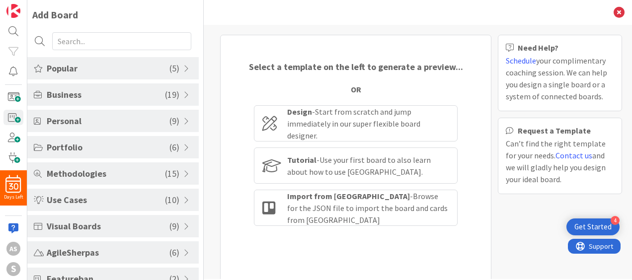
click at [78, 67] on span "Popular" at bounding box center [108, 68] width 123 height 13
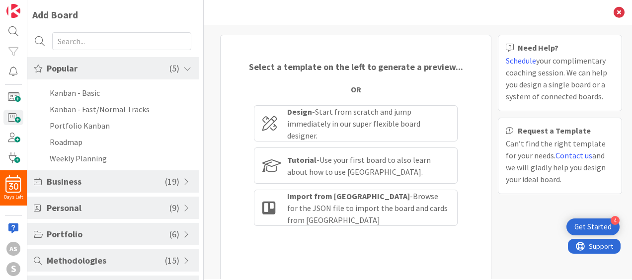
click at [86, 178] on span "Business" at bounding box center [106, 181] width 118 height 13
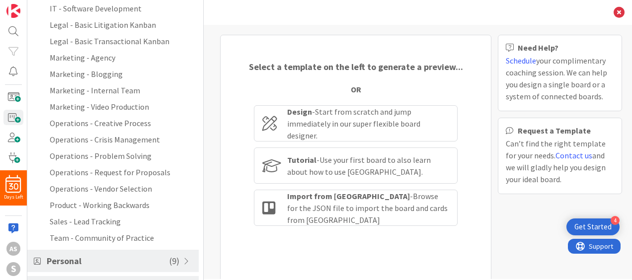
scroll to position [219, 0]
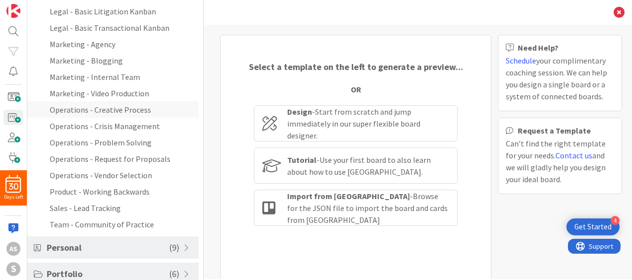
click at [130, 105] on li "Operations - Creative Process" at bounding box center [113, 109] width 172 height 16
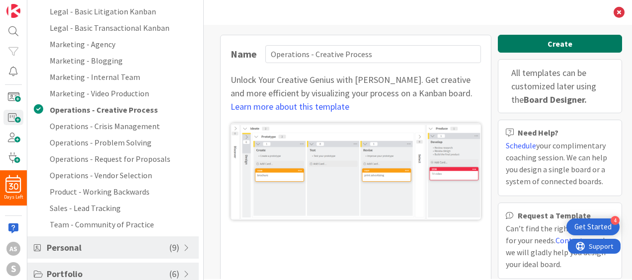
click at [543, 43] on button "Create" at bounding box center [560, 44] width 124 height 18
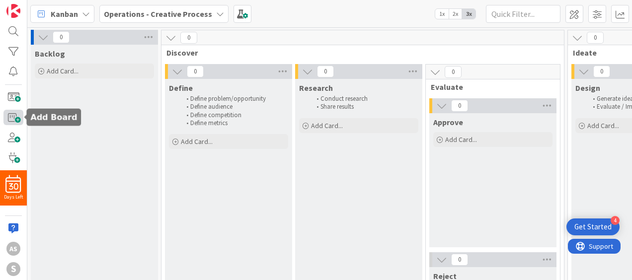
click at [10, 114] on span at bounding box center [13, 117] width 20 height 15
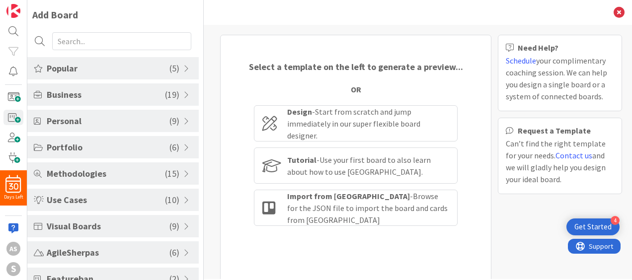
click at [125, 146] on span "Portfolio" at bounding box center [108, 147] width 123 height 13
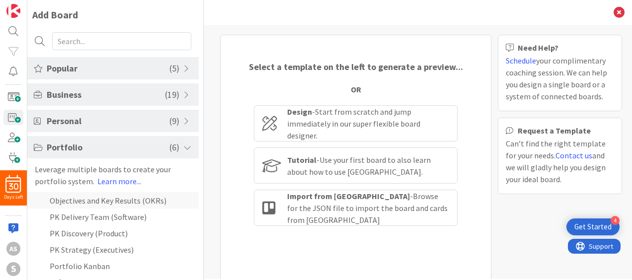
click at [118, 197] on li "Objectives and Key Results (OKRs)" at bounding box center [113, 200] width 172 height 16
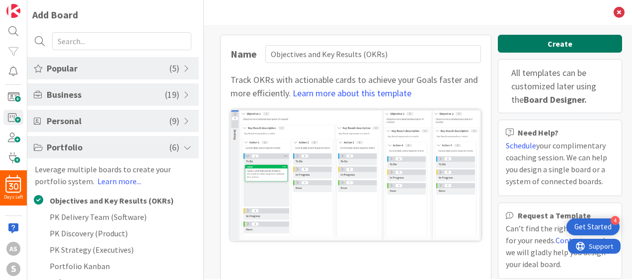
click at [545, 38] on button "Create" at bounding box center [560, 44] width 124 height 18
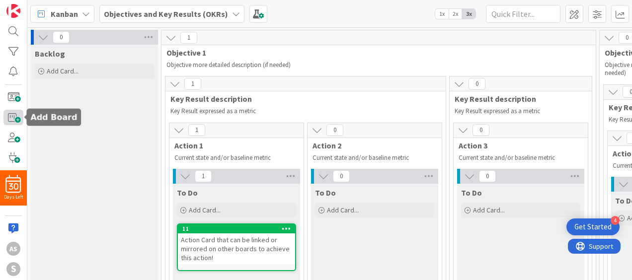
click at [14, 116] on span at bounding box center [13, 117] width 20 height 15
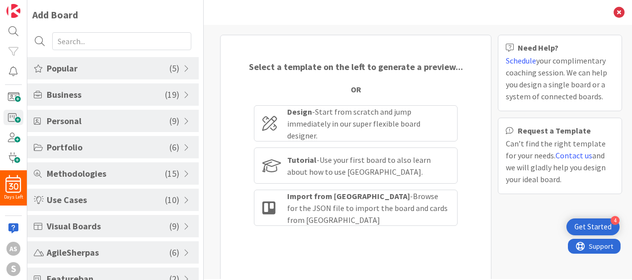
click at [178, 147] on div "Portfolio ( 6 )" at bounding box center [113, 147] width 172 height 22
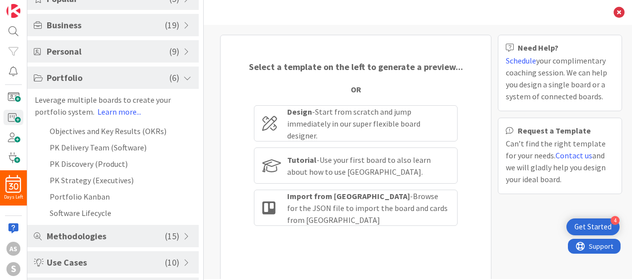
scroll to position [80, 0]
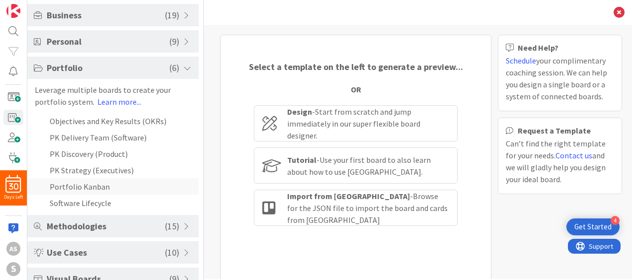
click at [95, 184] on li "Portfolio Kanban" at bounding box center [113, 186] width 172 height 16
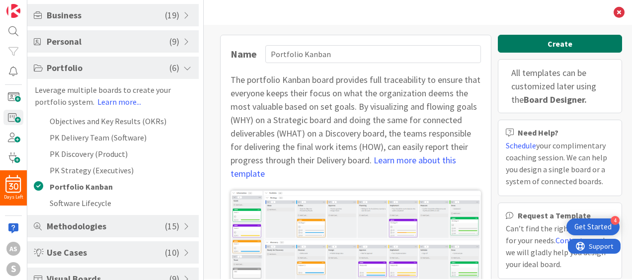
click at [519, 40] on button "Create" at bounding box center [560, 44] width 124 height 18
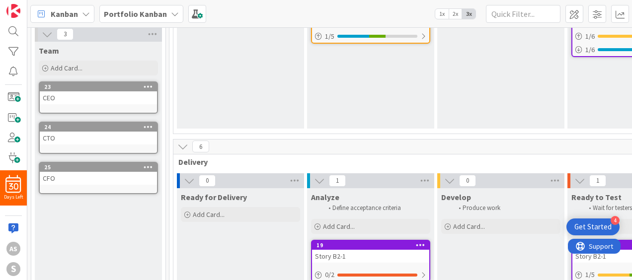
scroll to position [335, 0]
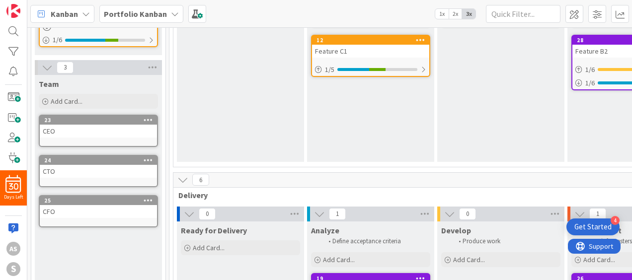
click at [63, 132] on div "CEO" at bounding box center [98, 131] width 117 height 13
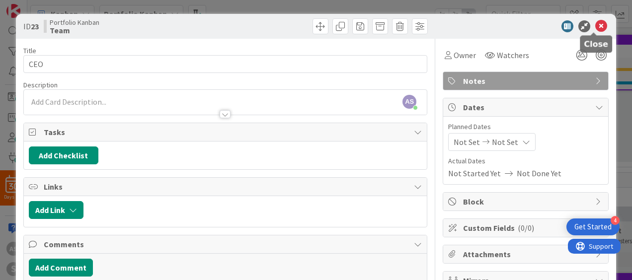
click at [597, 24] on icon at bounding box center [602, 26] width 12 height 12
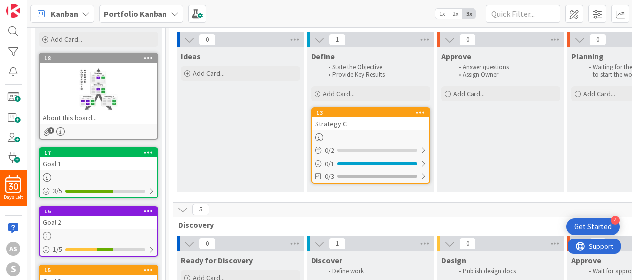
scroll to position [56, 0]
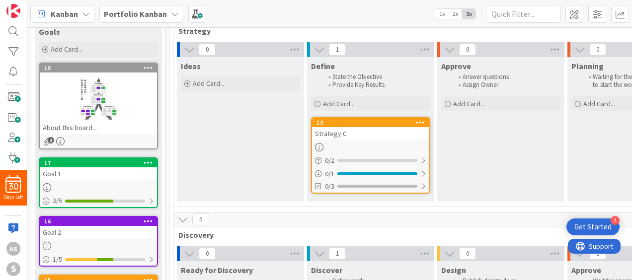
click at [67, 91] on div at bounding box center [98, 99] width 117 height 45
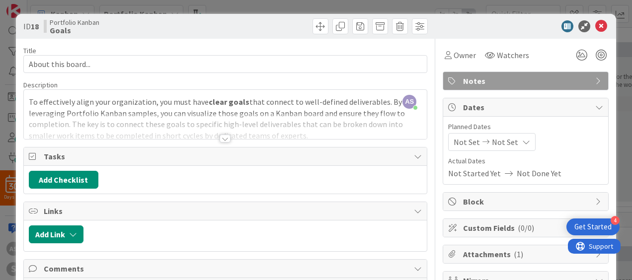
click at [224, 132] on div at bounding box center [225, 126] width 403 height 25
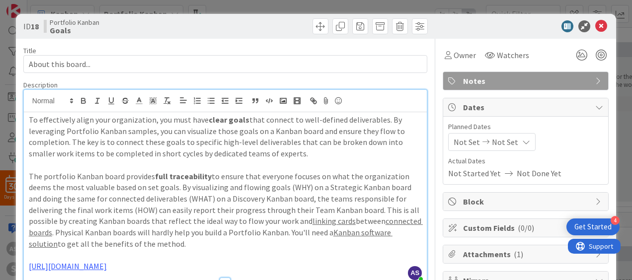
click at [251, 146] on p "To effectively align your organization, you must have clear goals that connect …" at bounding box center [225, 136] width 393 height 45
click at [311, 194] on p "The portfolio Kanban board provides full traceability to ensure that everyone f…" at bounding box center [225, 210] width 393 height 79
click at [153, 194] on p "The portfolio Kanban board provides full traceability to ensure that everyone f…" at bounding box center [225, 210] width 393 height 79
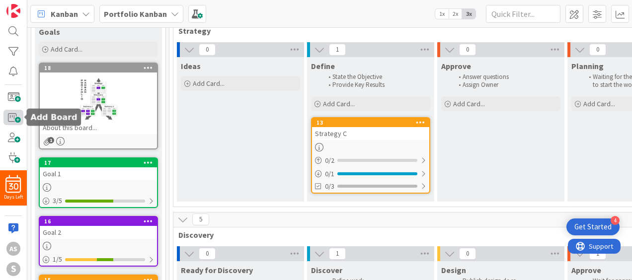
click at [15, 119] on span at bounding box center [13, 117] width 20 height 15
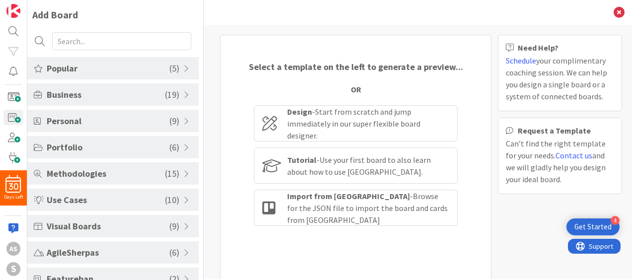
click at [107, 200] on span "Use Cases" at bounding box center [106, 199] width 118 height 13
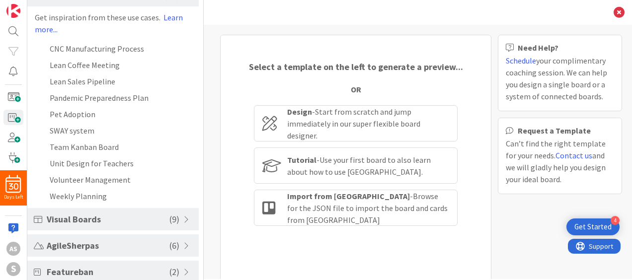
scroll to position [219, 0]
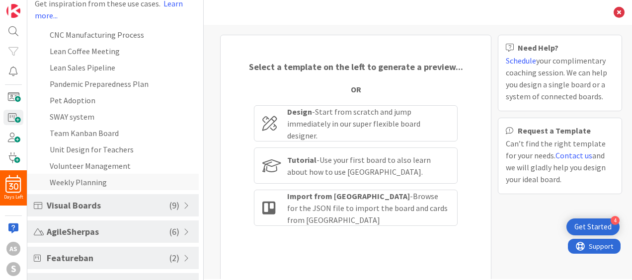
click at [70, 180] on li "Weekly Planning" at bounding box center [113, 182] width 172 height 16
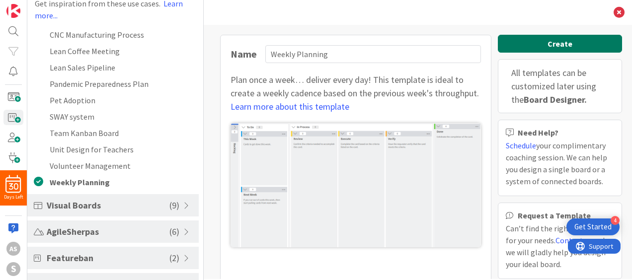
click at [563, 38] on button "Create" at bounding box center [560, 44] width 124 height 18
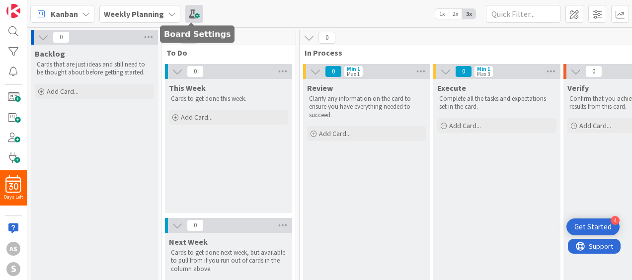
click at [190, 16] on span at bounding box center [194, 14] width 18 height 18
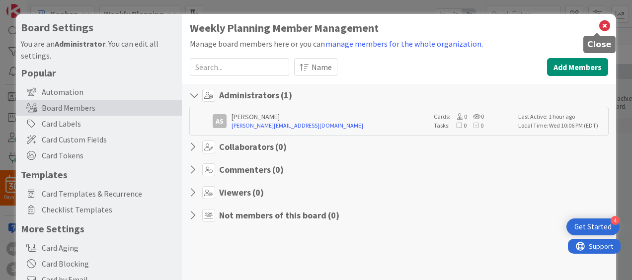
click at [599, 26] on icon at bounding box center [605, 26] width 13 height 14
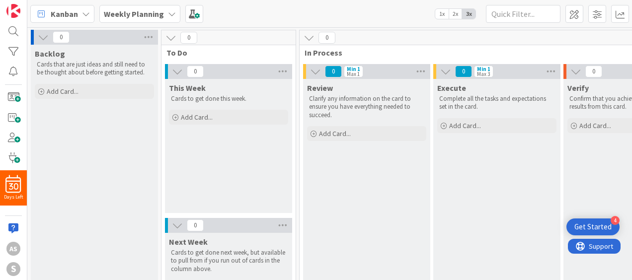
click at [88, 13] on icon at bounding box center [86, 14] width 8 height 8
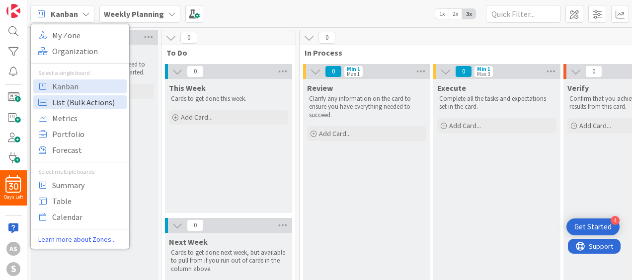
click at [70, 105] on span "List (Bulk Actions)" at bounding box center [88, 102] width 72 height 15
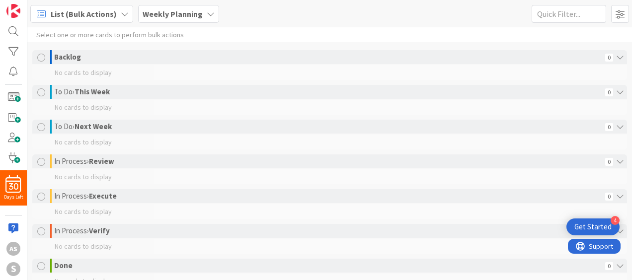
click at [78, 16] on span "List (Bulk Actions)" at bounding box center [84, 14] width 66 height 12
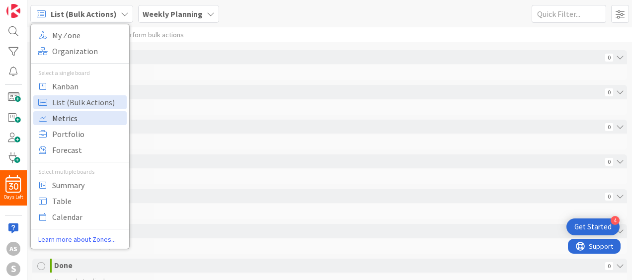
click at [52, 120] on span "Metrics" at bounding box center [88, 118] width 72 height 15
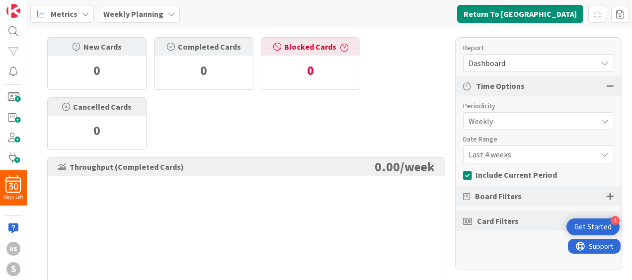
click at [61, 14] on span "Metrics" at bounding box center [64, 14] width 27 height 12
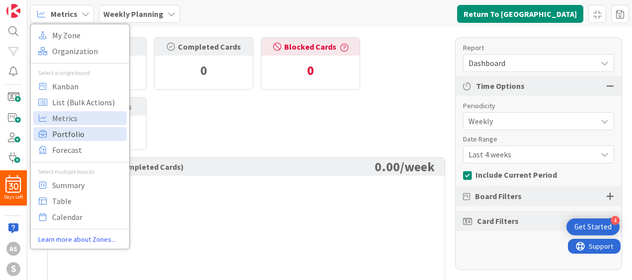
click at [55, 132] on span "Portfolio" at bounding box center [88, 134] width 72 height 15
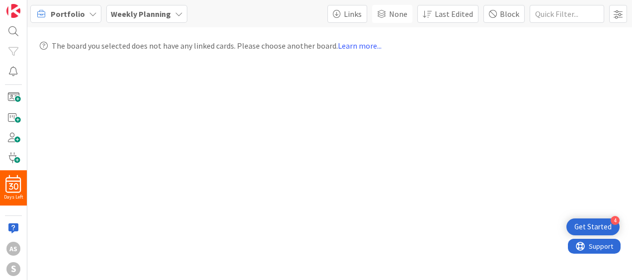
click at [68, 14] on span "Portfolio" at bounding box center [68, 14] width 34 height 12
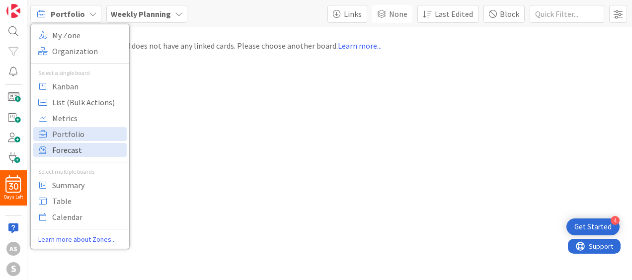
click at [60, 146] on span "Forecast" at bounding box center [88, 150] width 72 height 15
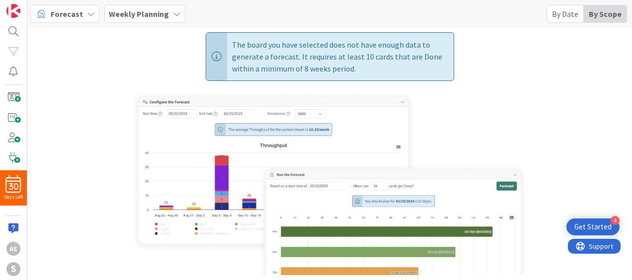
click at [78, 6] on div "Forecast" at bounding box center [64, 14] width 69 height 18
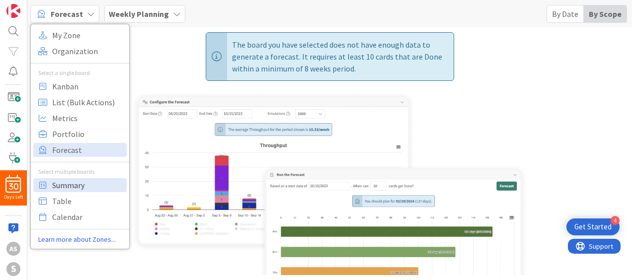
click at [66, 183] on span "Summary" at bounding box center [88, 185] width 72 height 15
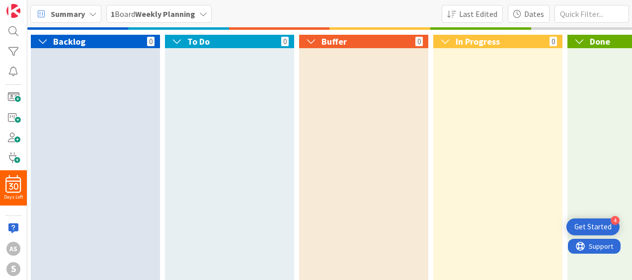
click at [88, 13] on div "Summary" at bounding box center [65, 14] width 71 height 18
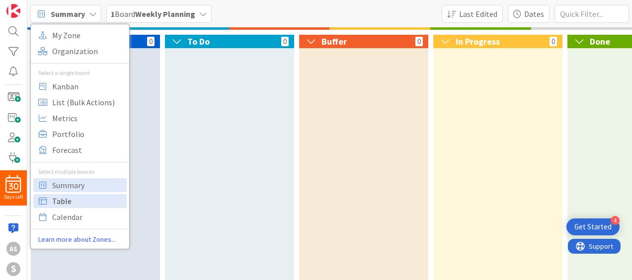
click at [68, 196] on span "Table" at bounding box center [88, 201] width 72 height 15
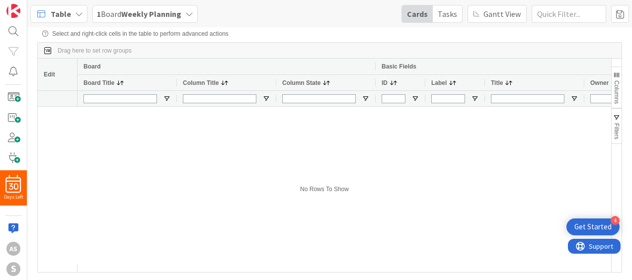
click at [70, 13] on div "Table" at bounding box center [58, 14] width 57 height 18
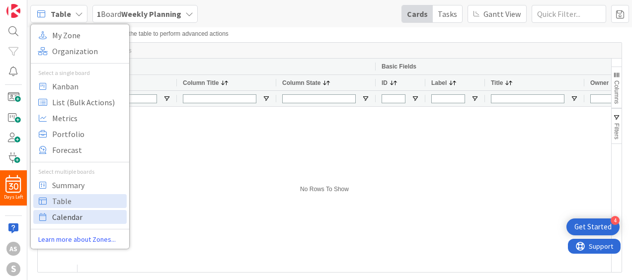
click at [56, 220] on span "Calendar" at bounding box center [88, 217] width 72 height 15
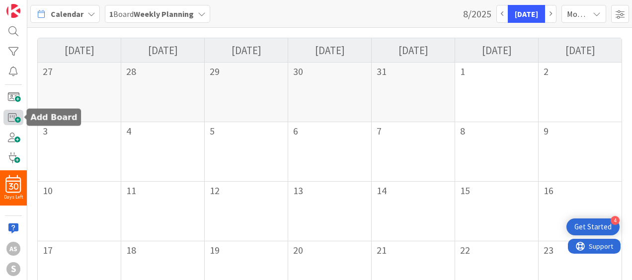
click at [14, 121] on span at bounding box center [13, 117] width 20 height 15
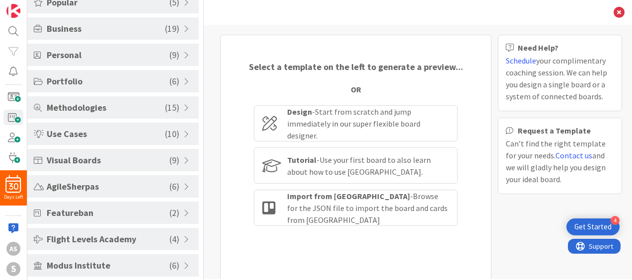
scroll to position [70, 0]
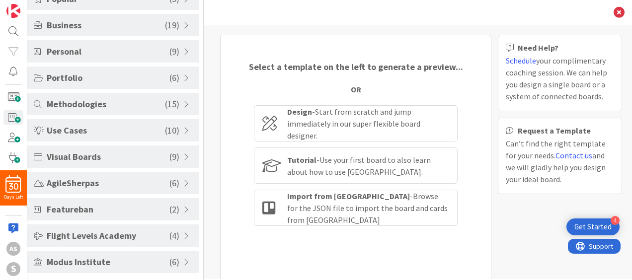
click at [149, 160] on span "Visual Boards" at bounding box center [108, 156] width 123 height 13
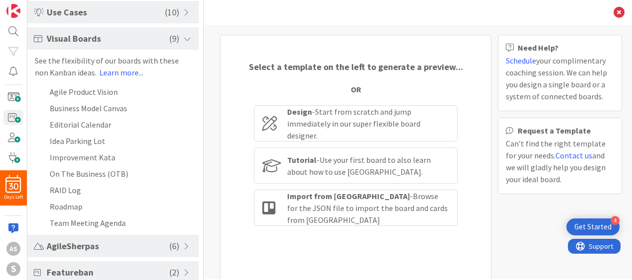
scroll to position [209, 0]
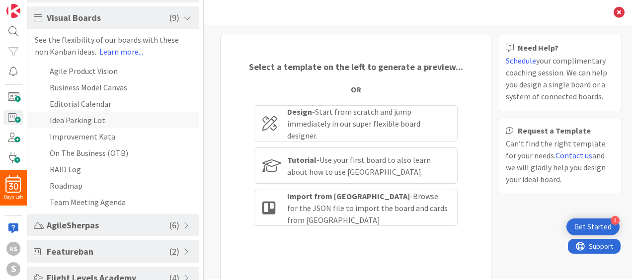
click at [86, 119] on li "Idea Parking Lot" at bounding box center [113, 120] width 172 height 16
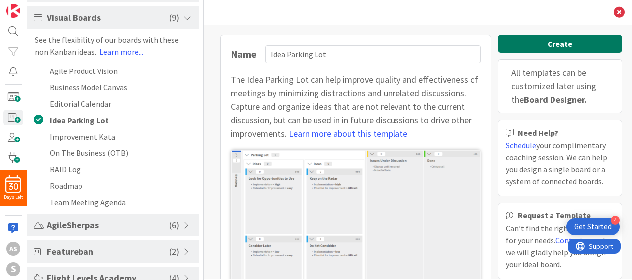
click at [525, 43] on button "Create" at bounding box center [560, 44] width 124 height 18
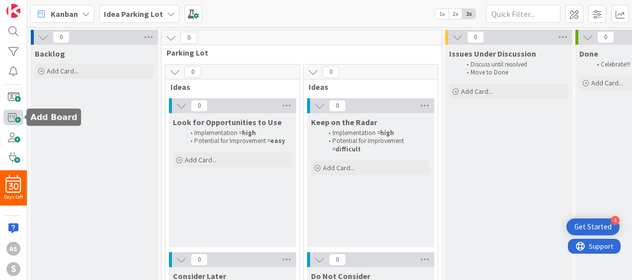
click at [15, 120] on span at bounding box center [13, 117] width 20 height 15
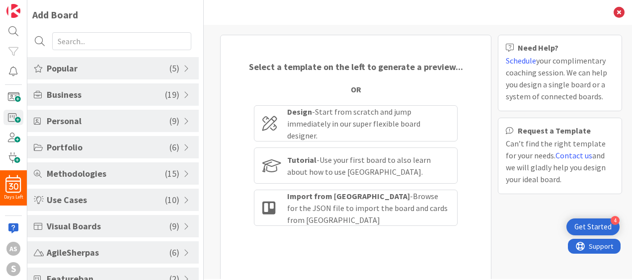
click at [165, 199] on span "( 10 )" at bounding box center [172, 199] width 14 height 13
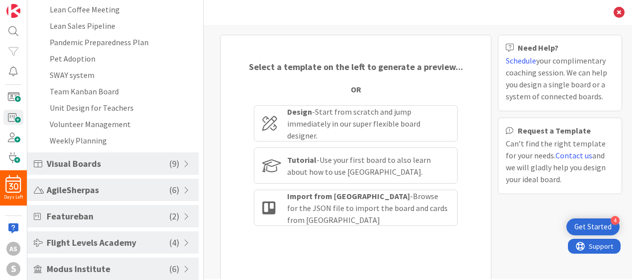
scroll to position [267, 0]
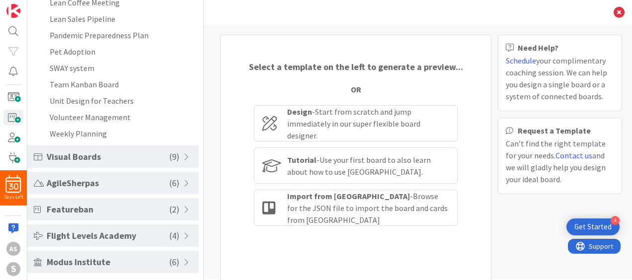
click at [141, 157] on span "Visual Boards" at bounding box center [108, 156] width 123 height 13
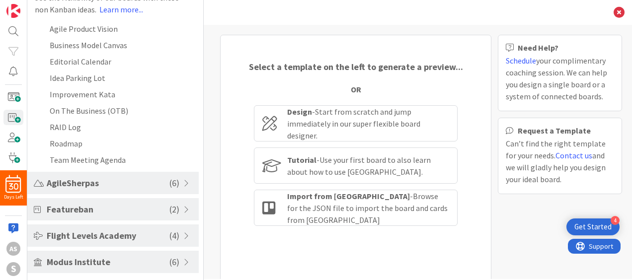
click at [117, 184] on span "AgileSherpas" at bounding box center [108, 182] width 123 height 13
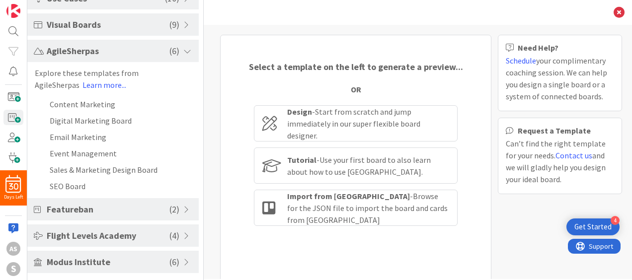
click at [103, 205] on span "Featureban" at bounding box center [108, 209] width 123 height 13
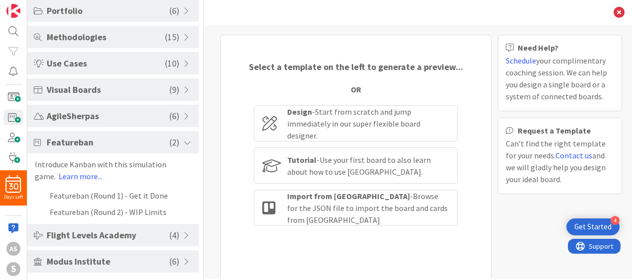
scroll to position [136, 0]
click at [86, 172] on link "Learn more..." at bounding box center [81, 177] width 44 height 10
click at [160, 240] on span "Flight Levels Academy" at bounding box center [108, 235] width 123 height 13
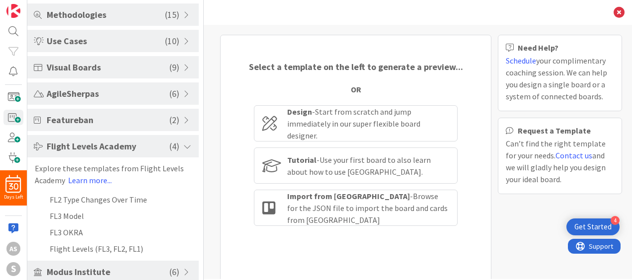
scroll to position [169, 0]
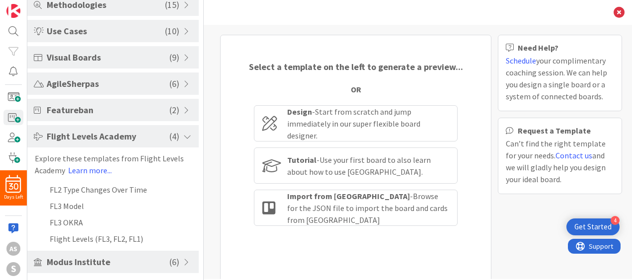
click at [151, 264] on span "Modus Institute" at bounding box center [108, 262] width 123 height 13
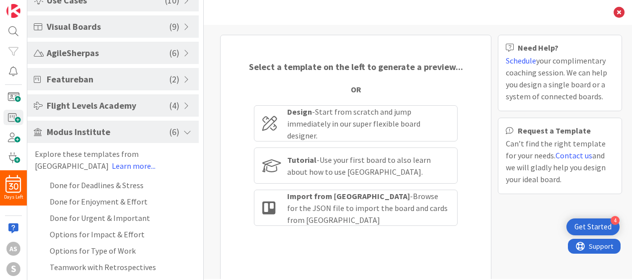
scroll to position [202, 0]
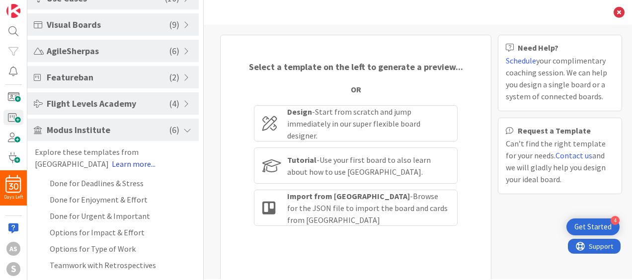
click at [112, 162] on link "Learn more..." at bounding box center [134, 164] width 44 height 10
click at [67, 182] on li "Done for Deadlines & Stress" at bounding box center [113, 183] width 172 height 16
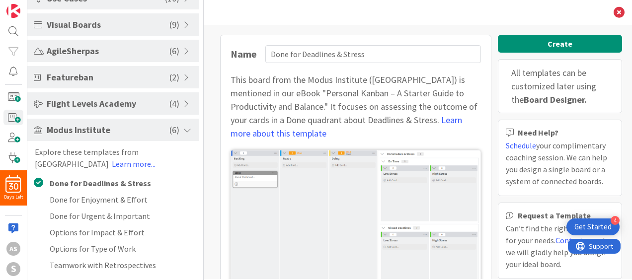
click at [562, 38] on button "Create" at bounding box center [560, 44] width 124 height 18
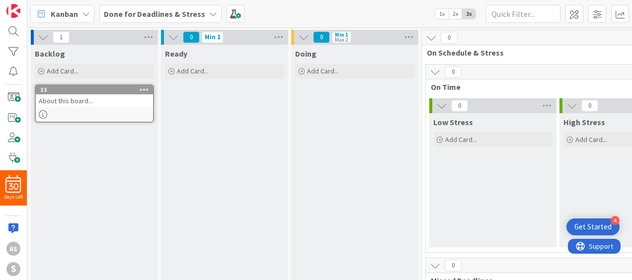
click at [43, 112] on icon at bounding box center [43, 114] width 8 height 8
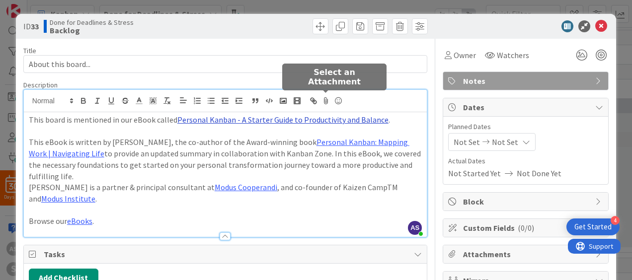
click at [327, 102] on div "AS [PERSON_NAME] just joined This board is mentioned in our eBook called Person…" at bounding box center [225, 163] width 403 height 147
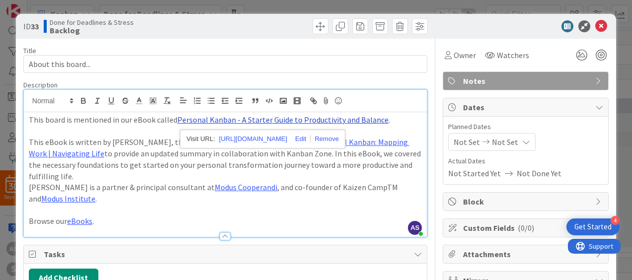
click at [323, 119] on link "Personal Kanban - A Starter Guide to Productivity and Balance" at bounding box center [282, 120] width 211 height 10
click at [310, 162] on p "This eBook is written by [PERSON_NAME], the co-author of the Award-winning book…" at bounding box center [225, 159] width 393 height 45
click at [288, 122] on link "Personal Kanban - A Starter Guide to Productivity and Balance" at bounding box center [282, 120] width 211 height 10
click at [269, 137] on link "[URL][DOMAIN_NAME]" at bounding box center [253, 139] width 68 height 13
click at [4, 17] on div "ID 33 Done for Deadlines & Stress Backlog Title 19 / 128 About this board... De…" at bounding box center [316, 140] width 632 height 280
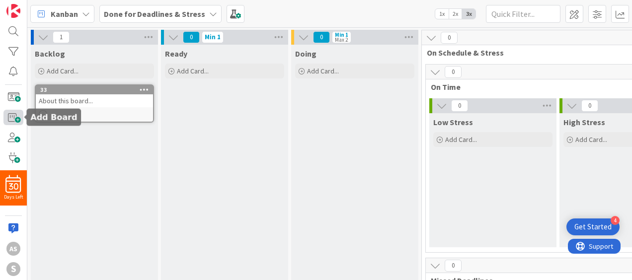
click at [12, 117] on span at bounding box center [13, 117] width 20 height 15
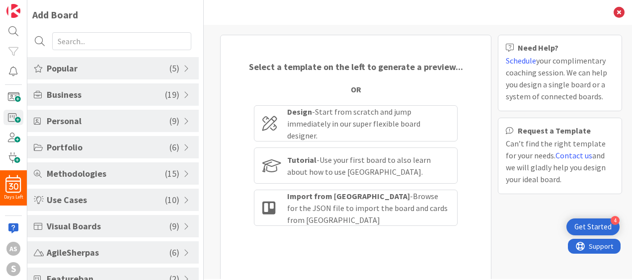
scroll to position [70, 0]
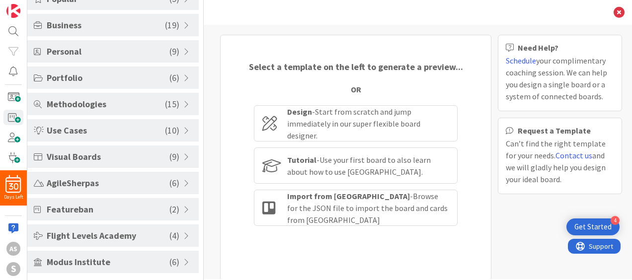
click at [170, 259] on span "( 6 )" at bounding box center [175, 262] width 10 height 13
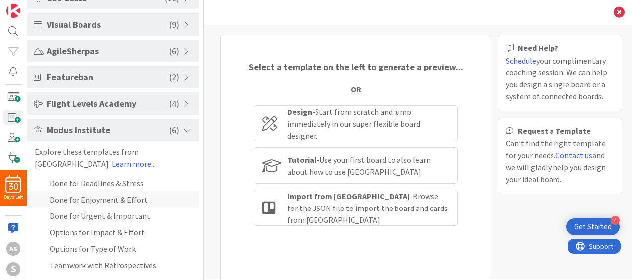
click at [109, 195] on li "Done for Enjoyment & Effort" at bounding box center [113, 199] width 172 height 16
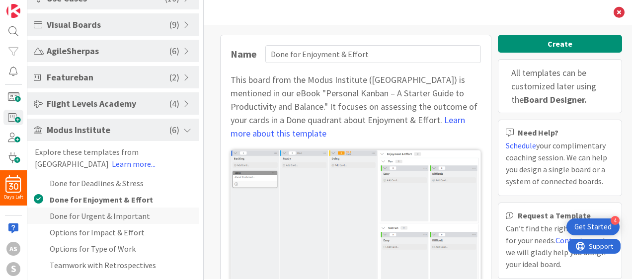
click at [102, 216] on li "Done for Urgent & Important" at bounding box center [113, 216] width 172 height 16
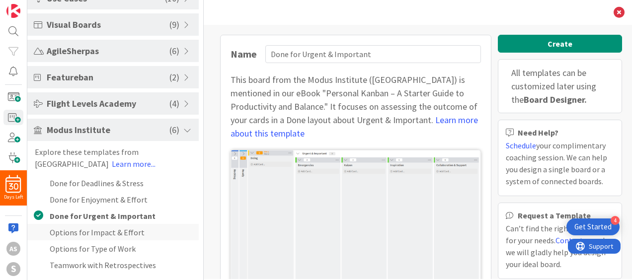
click at [103, 231] on li "Options for Impact & Effort" at bounding box center [113, 232] width 172 height 16
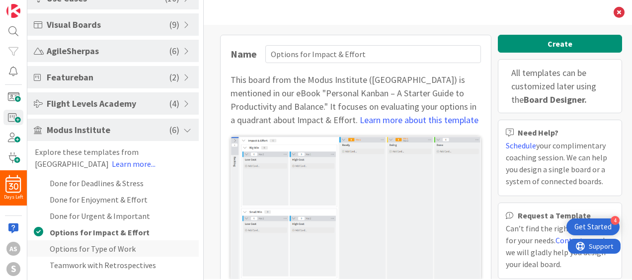
click at [104, 245] on li "Options for Type of Work" at bounding box center [113, 249] width 172 height 16
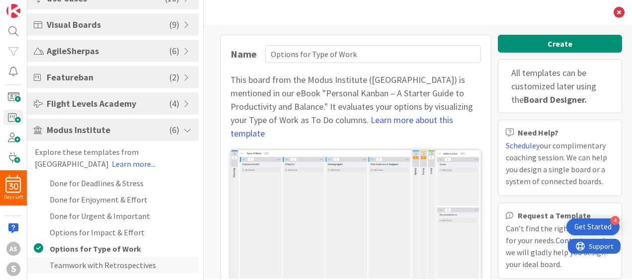
click at [107, 266] on li "Teamwork with Retrospectives" at bounding box center [113, 265] width 172 height 16
type input "Teamwork with Retrospectives"
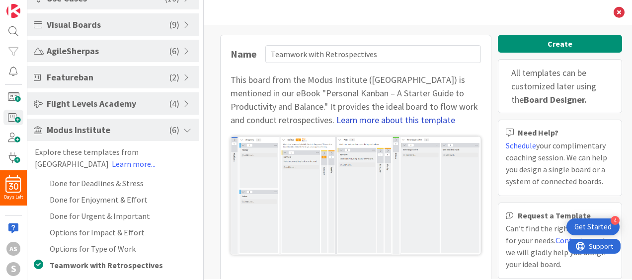
click at [337, 119] on link "Learn more about this template" at bounding box center [396, 119] width 119 height 11
click at [112, 164] on link "Learn more..." at bounding box center [134, 164] width 44 height 10
